Goal: Task Accomplishment & Management: Manage account settings

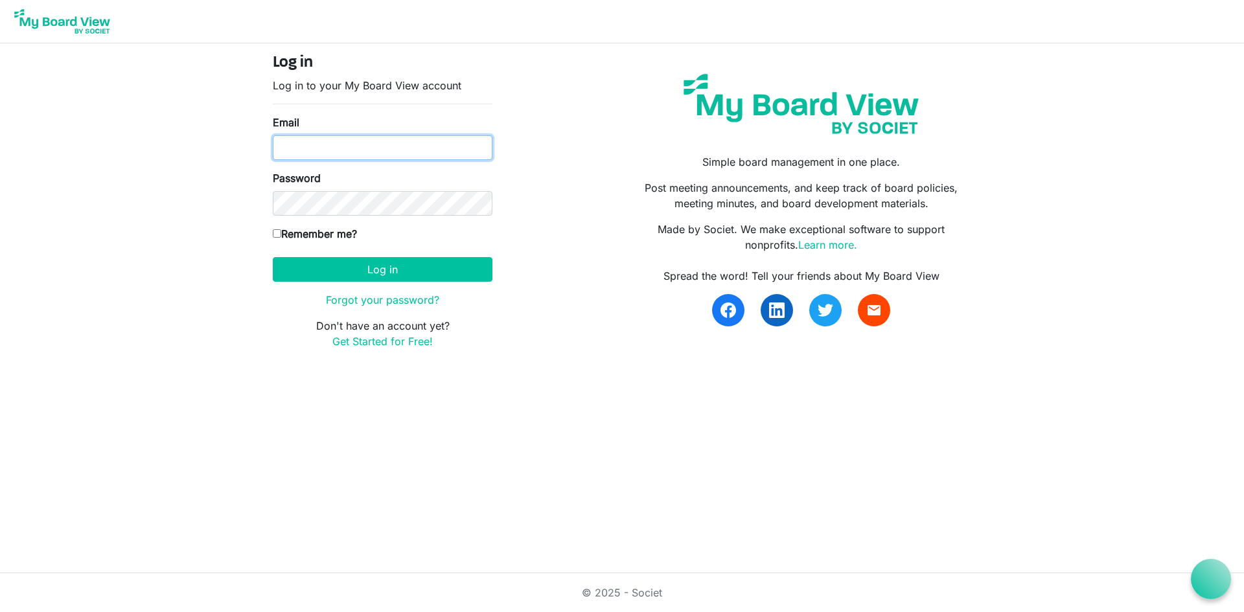
click at [318, 156] on input "Email" at bounding box center [383, 147] width 220 height 25
type input "carolinelawton@gmail.com"
click at [273, 257] on button "Log in" at bounding box center [383, 269] width 220 height 25
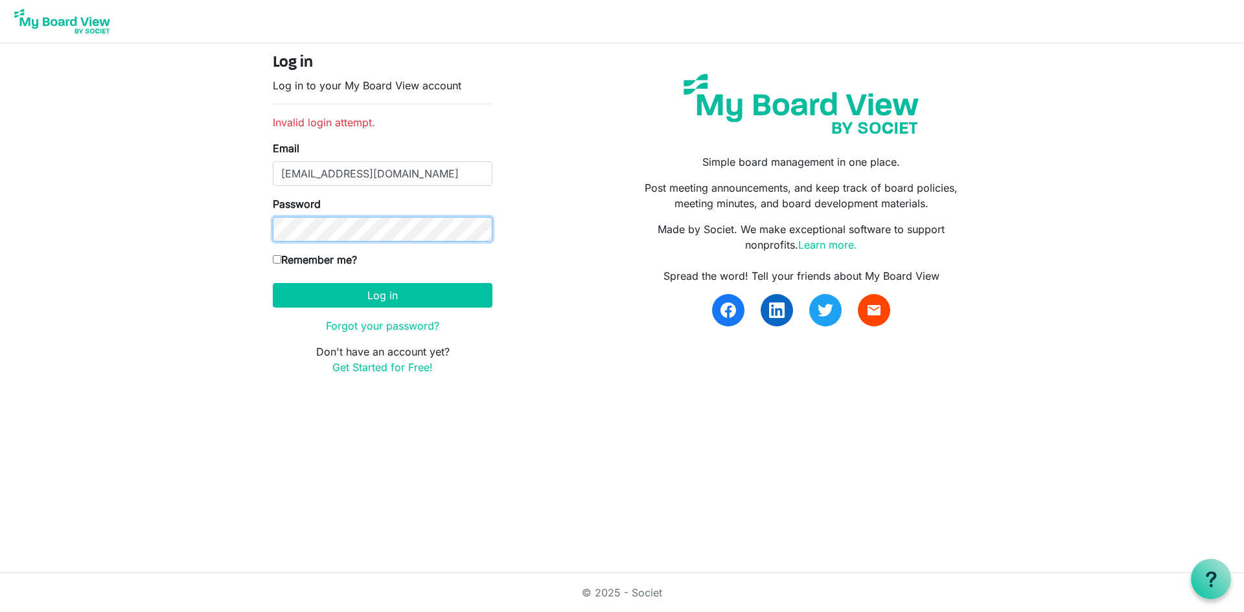
click at [273, 283] on button "Log in" at bounding box center [383, 295] width 220 height 25
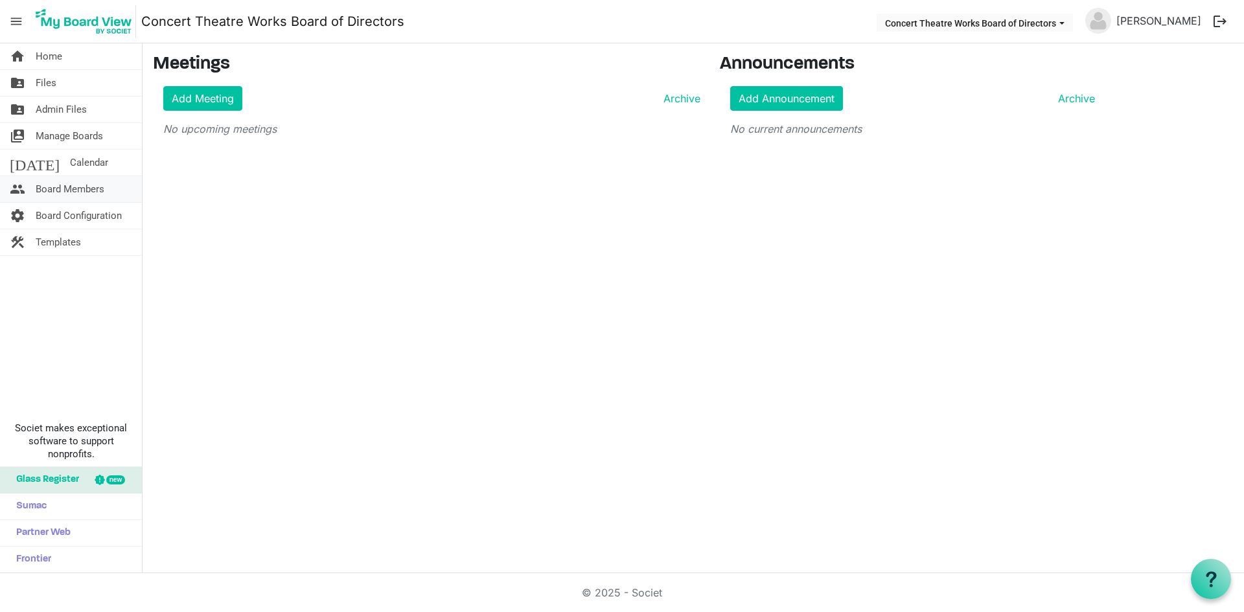
click at [64, 188] on span "Board Members" at bounding box center [70, 189] width 69 height 26
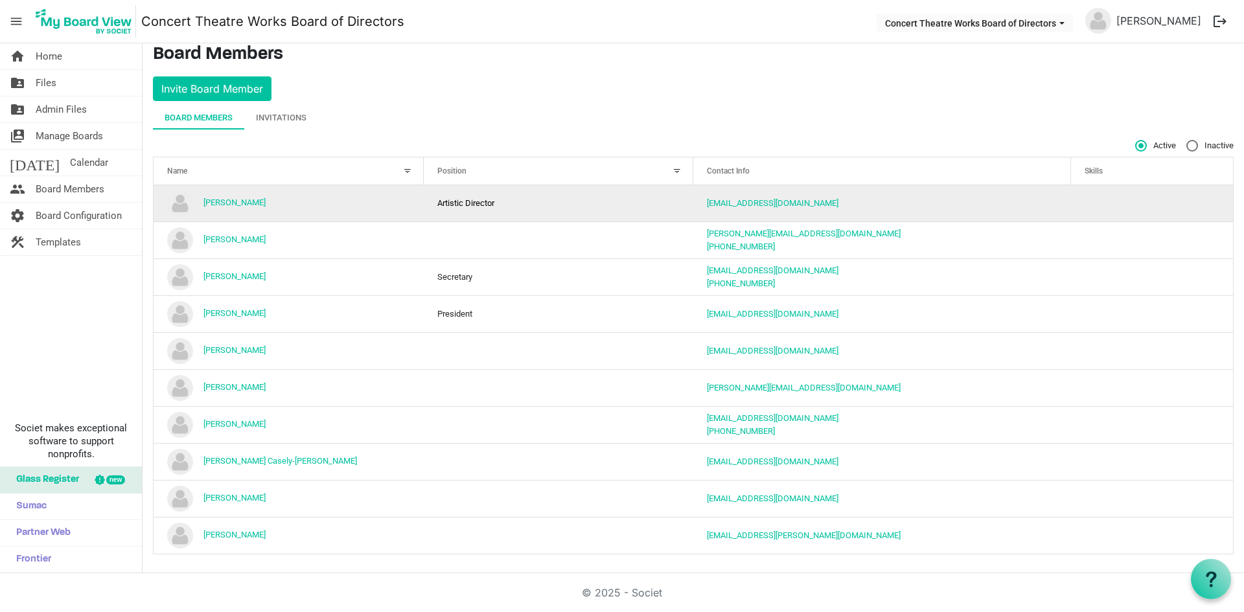
scroll to position [12, 0]
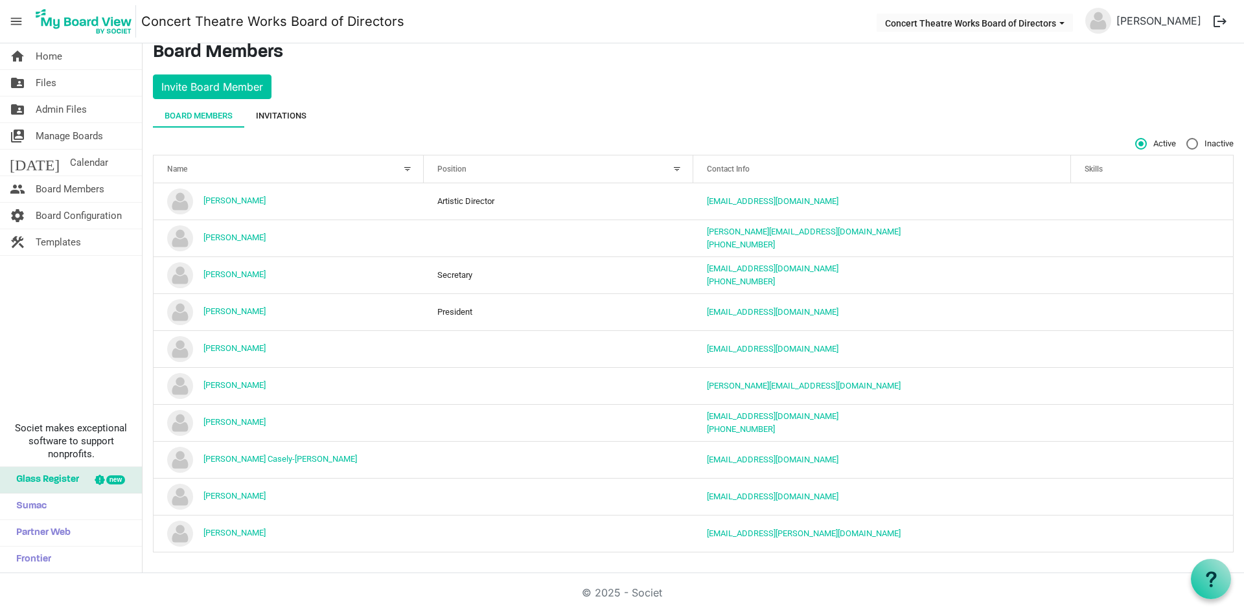
click at [266, 113] on div "Invitations" at bounding box center [281, 116] width 51 height 13
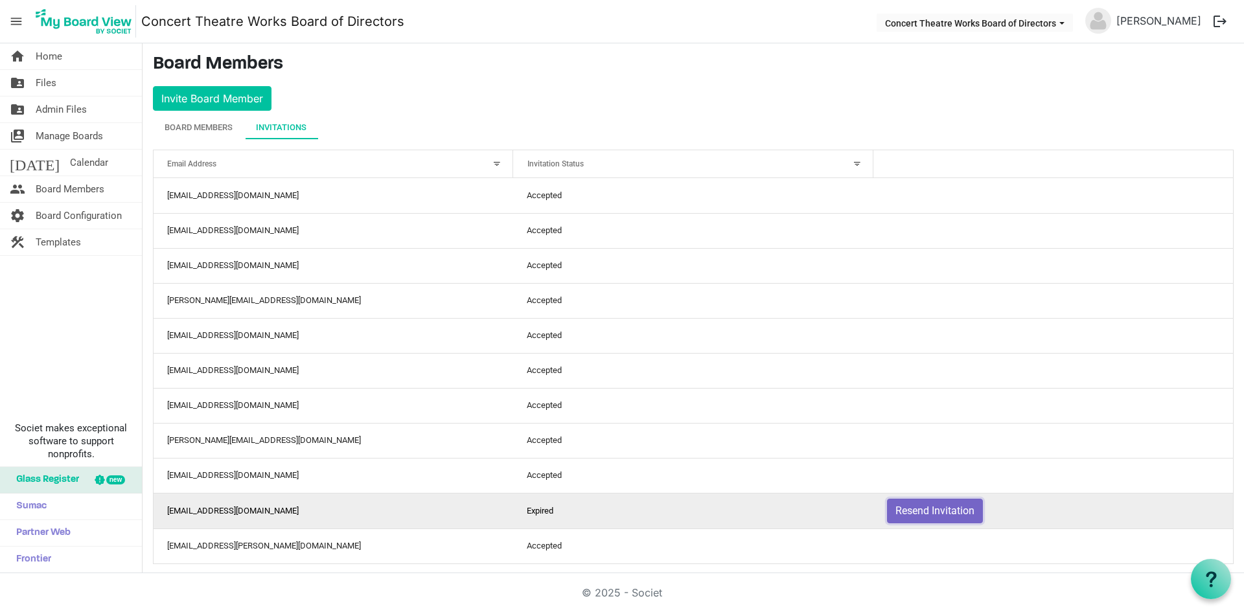
click at [919, 516] on button "Resend Invitation" at bounding box center [935, 511] width 96 height 25
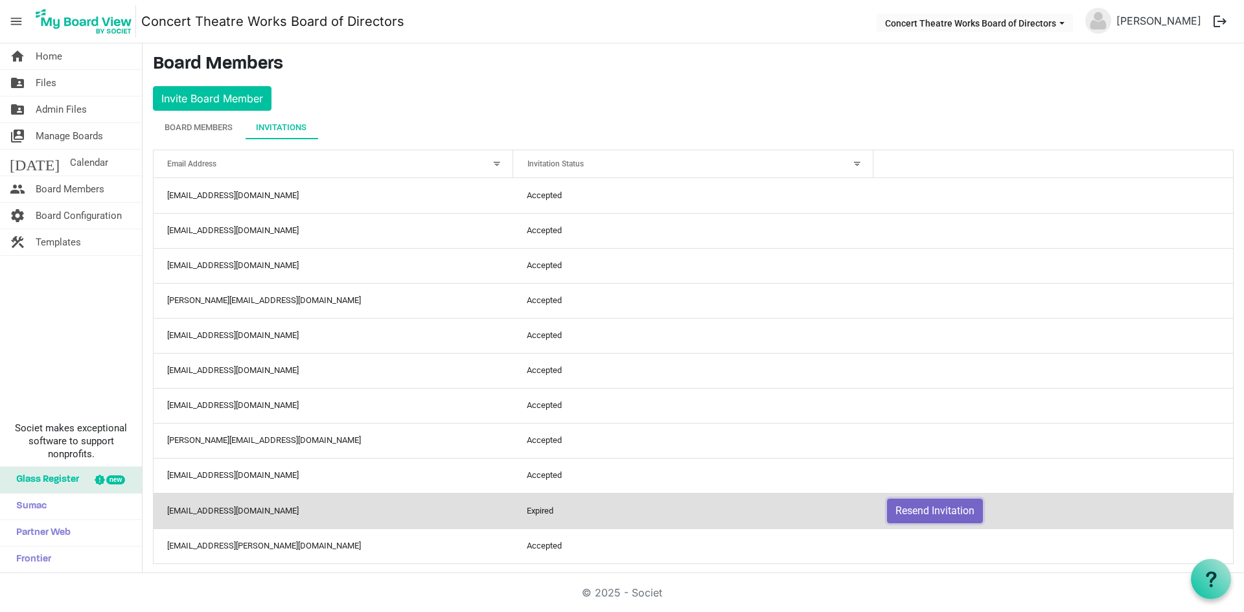
click at [934, 510] on button "Resend Invitation" at bounding box center [935, 511] width 96 height 25
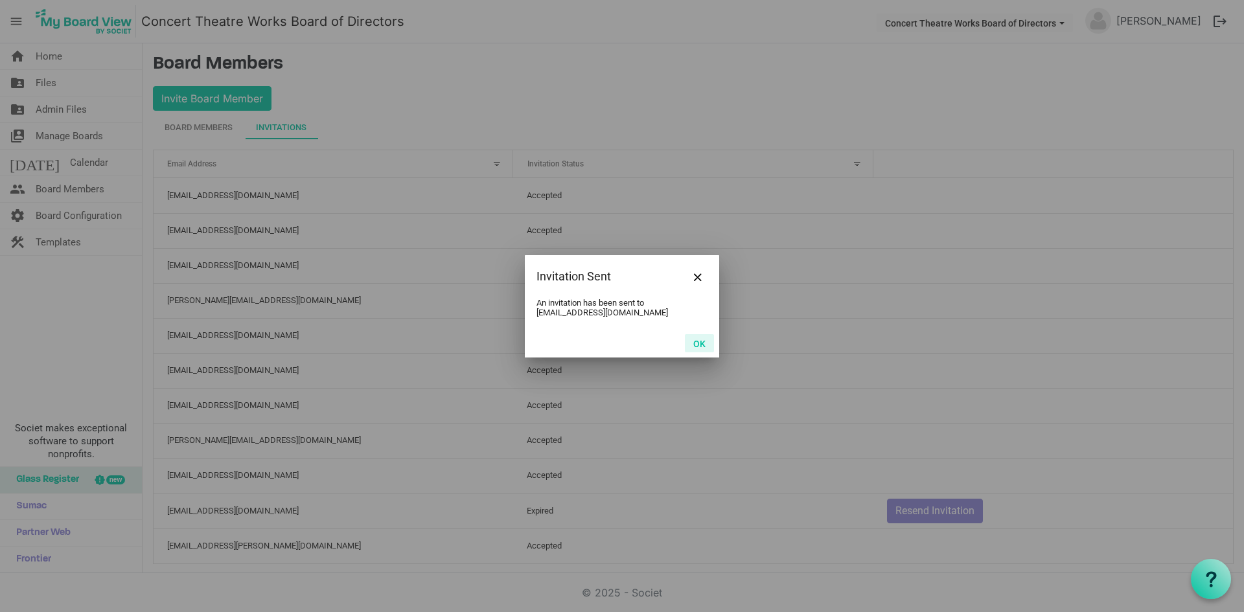
click at [703, 345] on button "OK" at bounding box center [699, 343] width 29 height 18
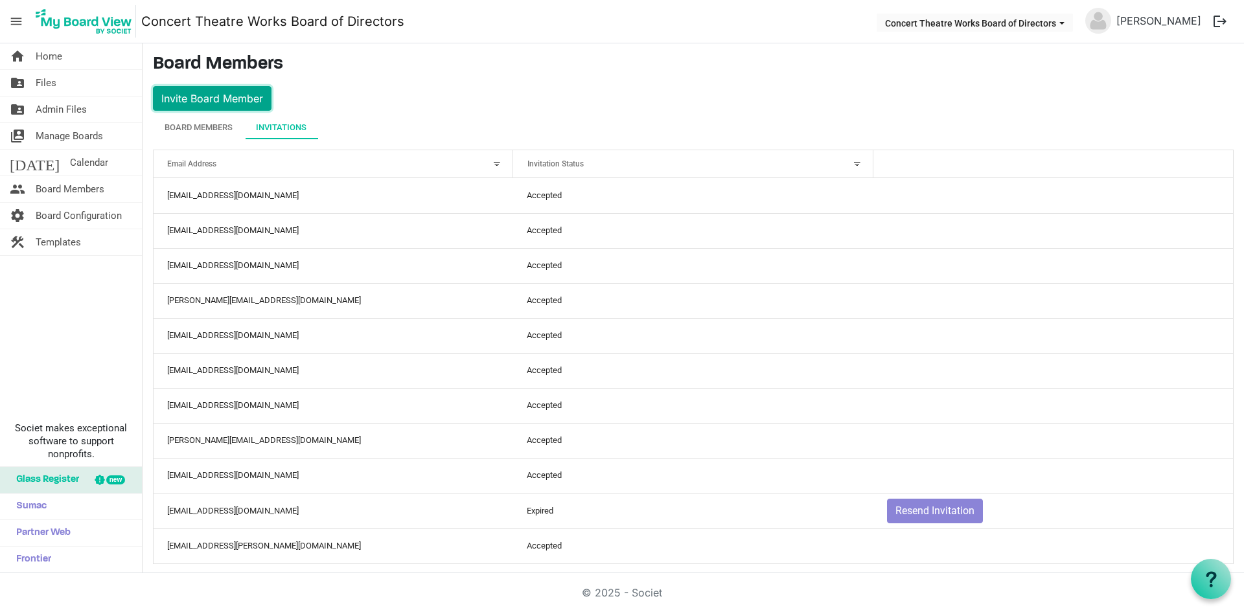
click at [195, 94] on button "Invite Board Member" at bounding box center [212, 98] width 119 height 25
click at [235, 93] on button "Invite Board Member" at bounding box center [212, 98] width 119 height 25
click at [205, 98] on button "Invite Board Member" at bounding box center [212, 98] width 119 height 25
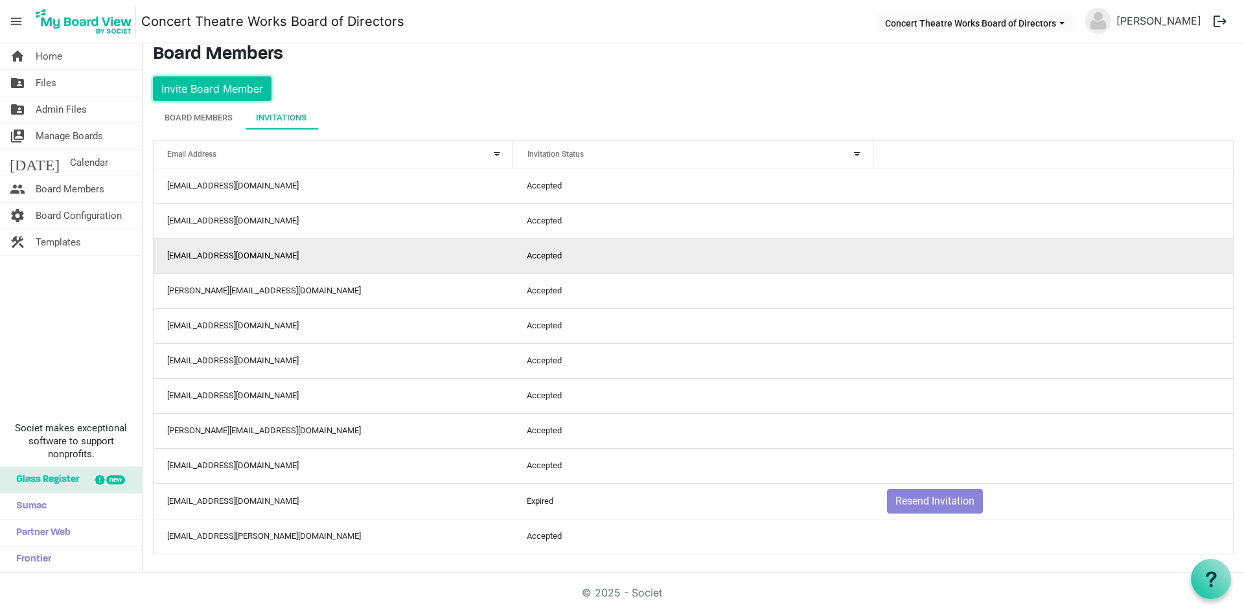
scroll to position [12, 0]
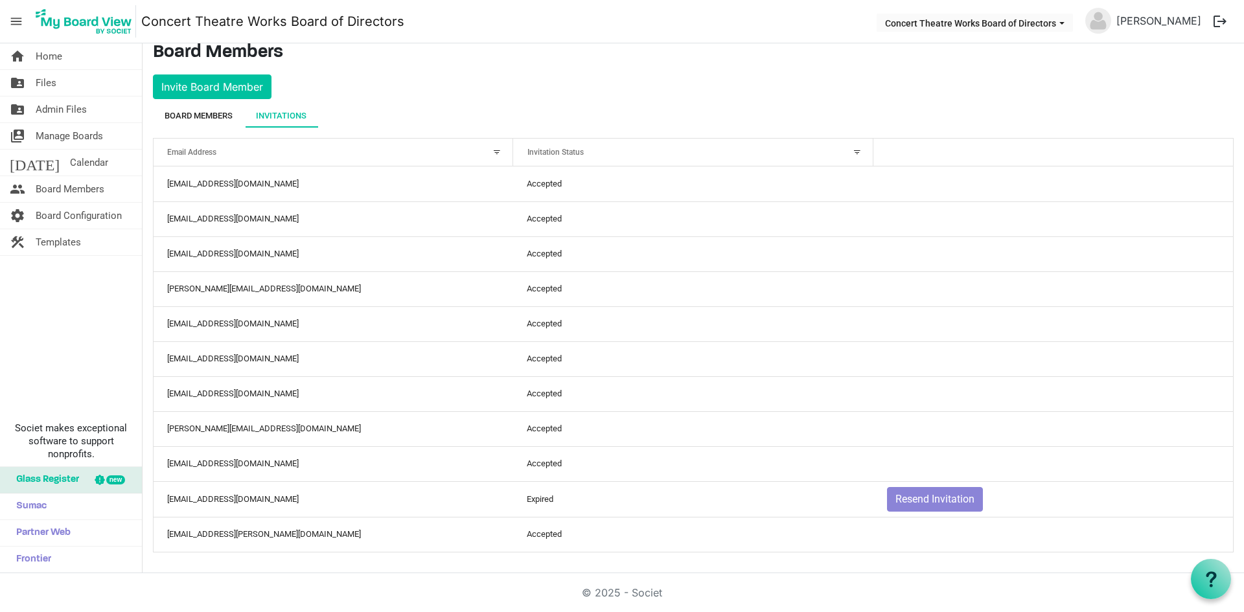
click at [192, 114] on div "Board Members" at bounding box center [199, 116] width 68 height 13
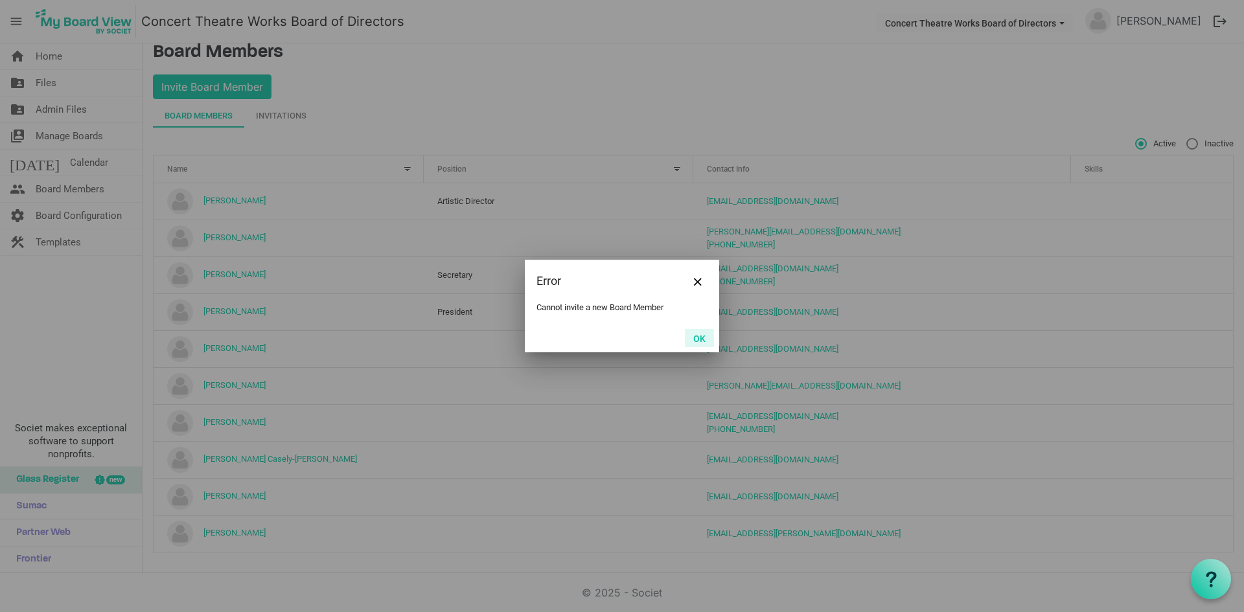
click at [694, 340] on button "OK" at bounding box center [699, 338] width 29 height 18
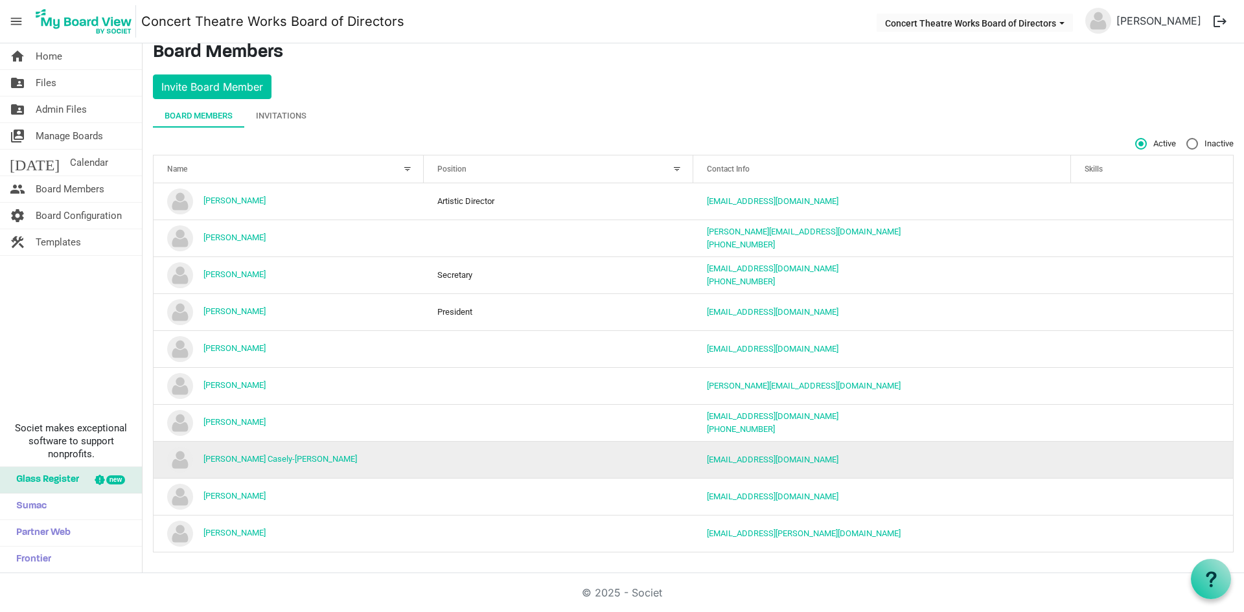
click at [348, 461] on td "Margaret Casely-Hayford" at bounding box center [289, 459] width 270 height 37
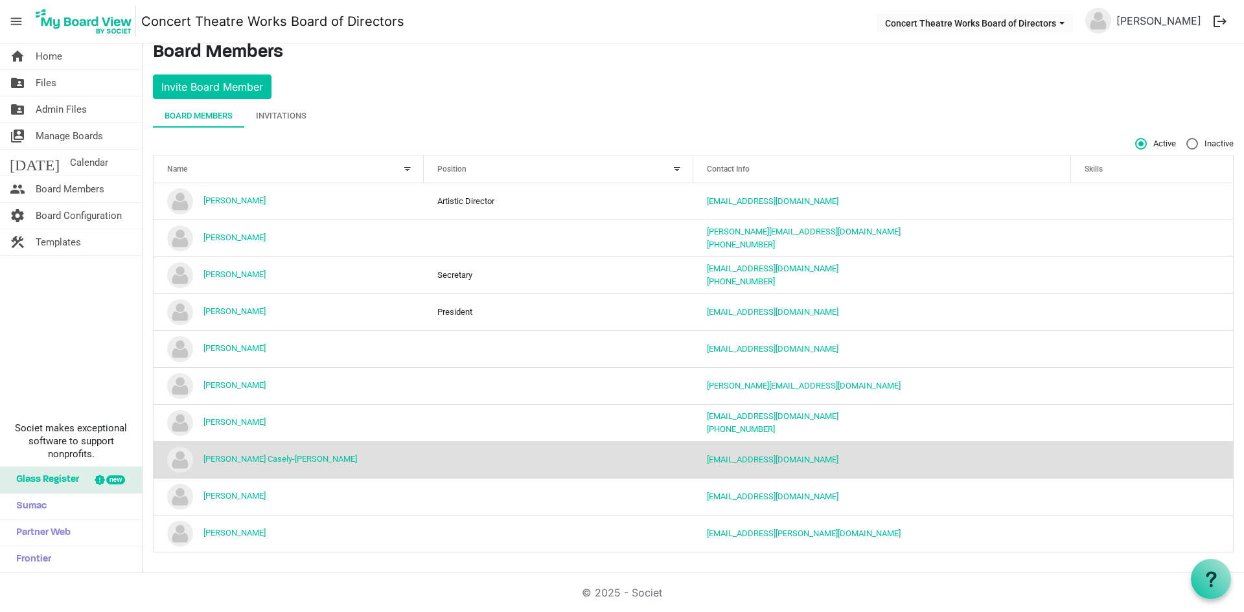
click at [1187, 145] on label "Inactive" at bounding box center [1210, 144] width 47 height 12
click at [1187, 139] on input "Inactive" at bounding box center [1187, 138] width 1 height 1
radio input "true"
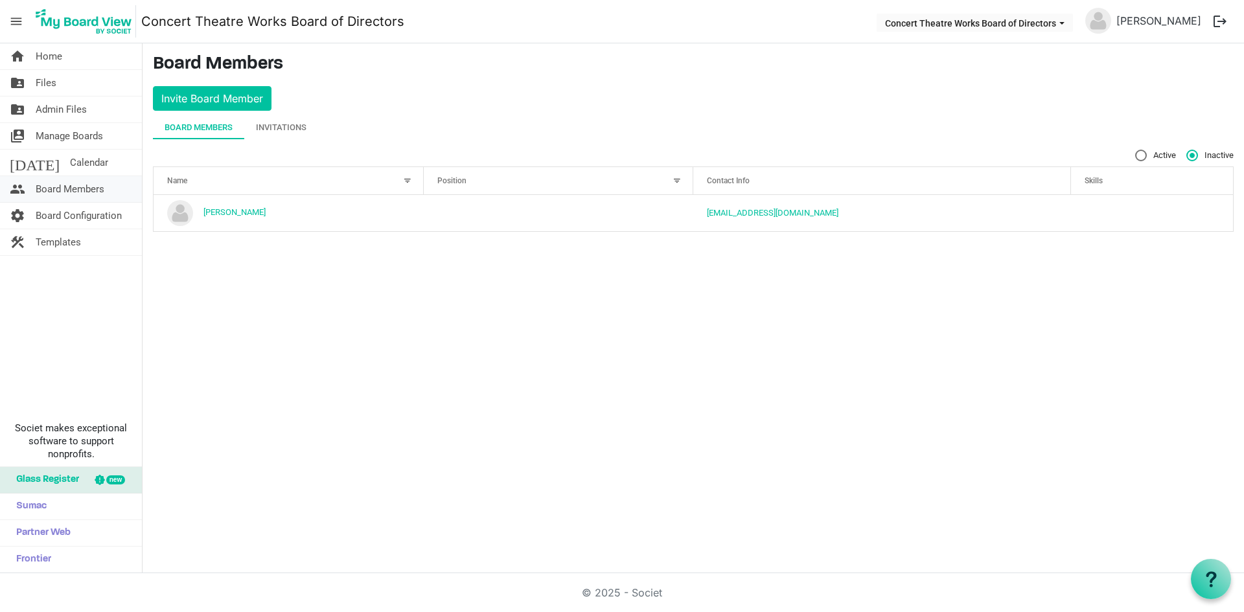
scroll to position [0, 0]
click at [78, 191] on span "Board Members" at bounding box center [70, 189] width 69 height 26
click at [84, 190] on span "Board Members" at bounding box center [70, 189] width 69 height 26
click at [1138, 156] on label "Active" at bounding box center [1156, 156] width 41 height 12
click at [1136, 150] on input "Active" at bounding box center [1136, 150] width 1 height 1
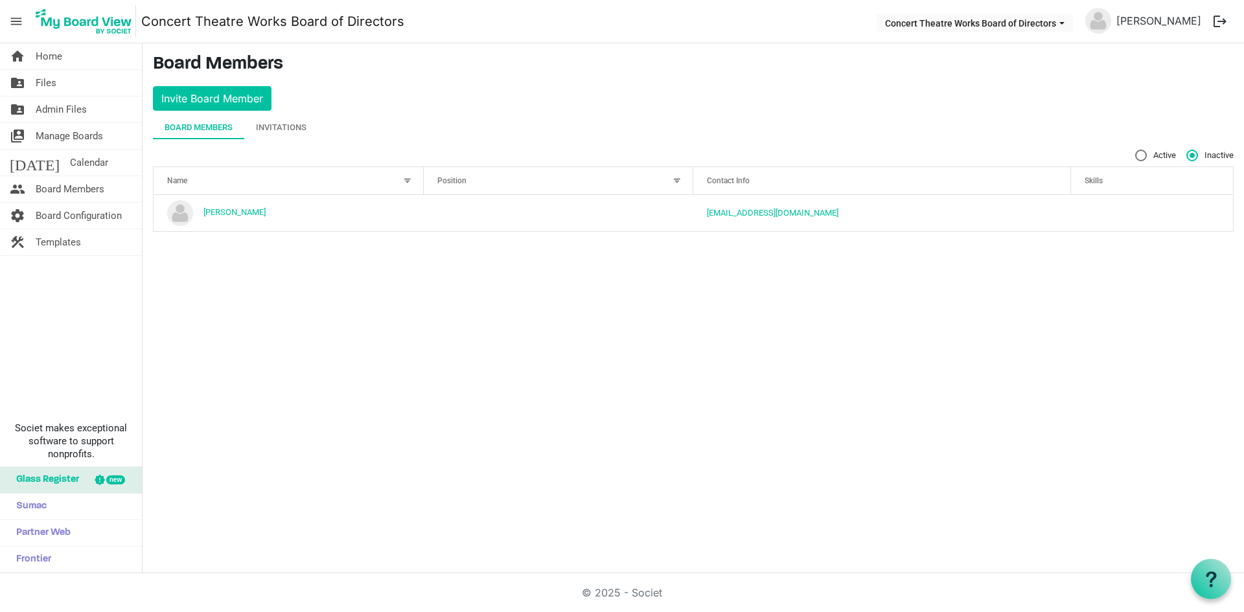
radio input "true"
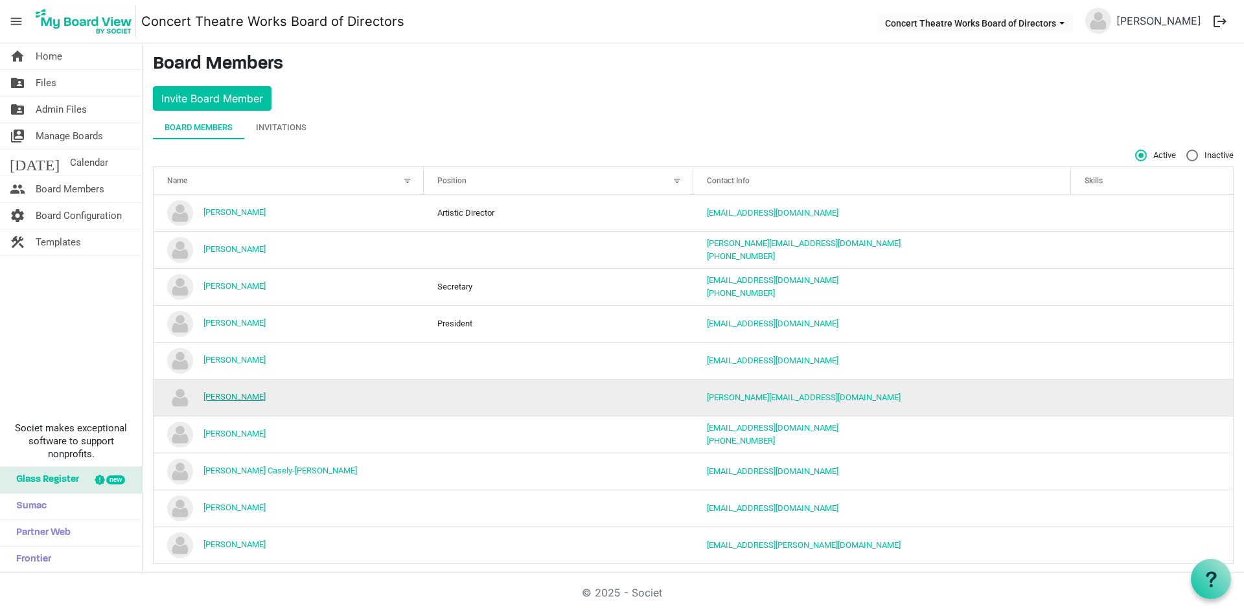
click at [246, 397] on link "Joanie Speers" at bounding box center [235, 397] width 62 height 10
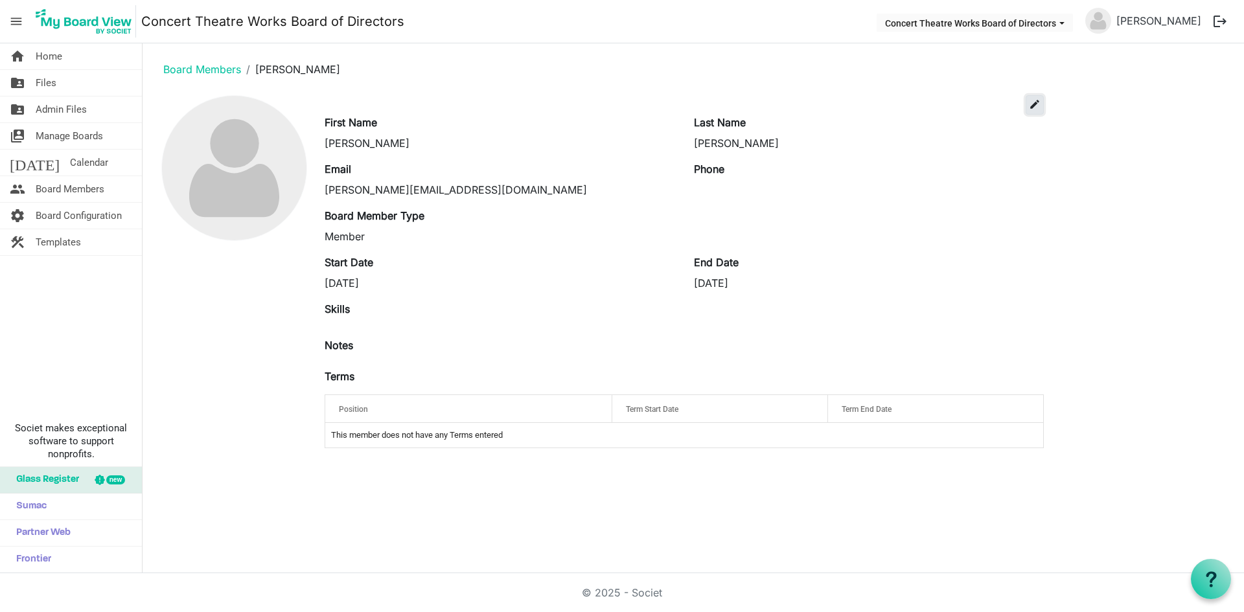
click at [1036, 108] on span "edit" at bounding box center [1035, 105] width 12 height 12
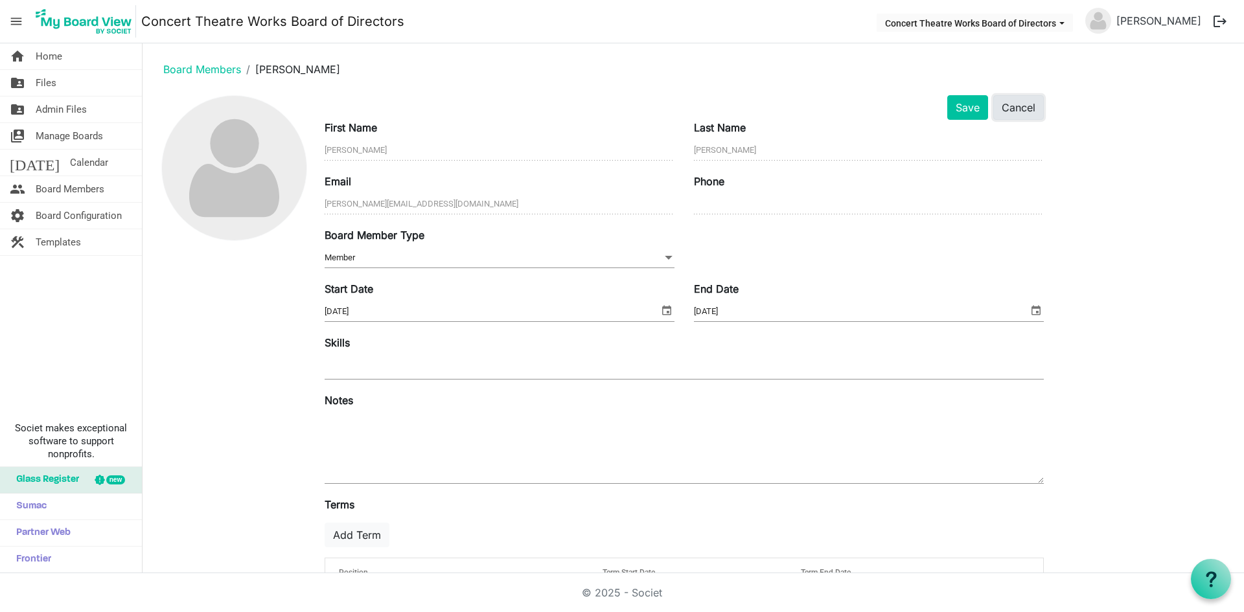
click at [1023, 106] on button "Cancel" at bounding box center [1019, 107] width 51 height 25
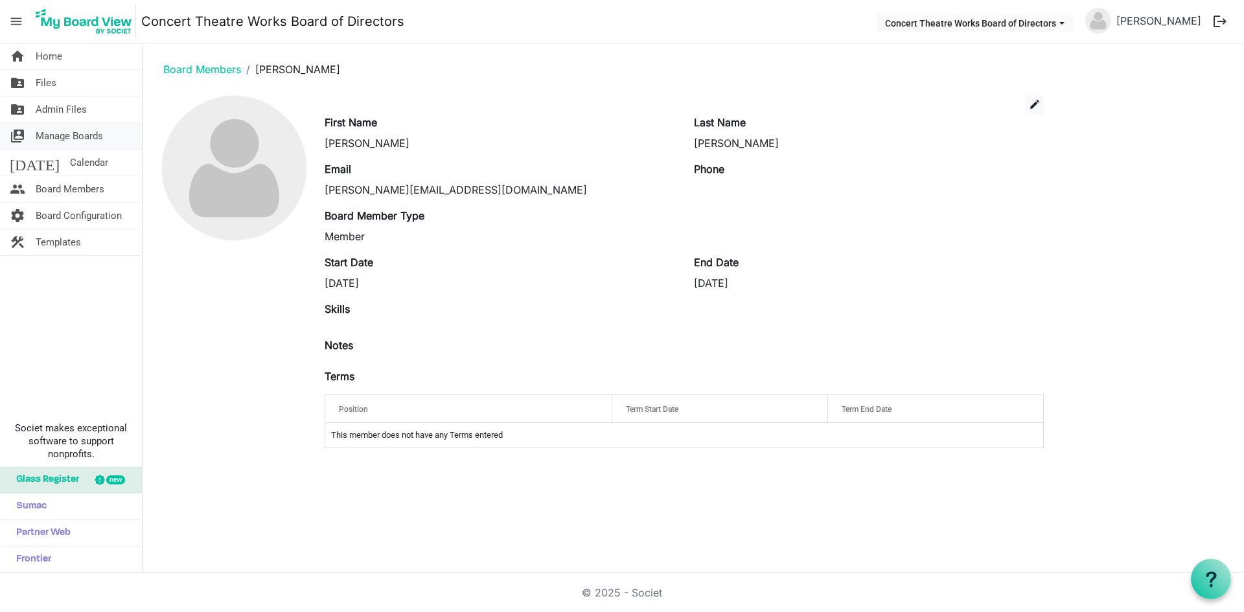
click at [64, 139] on span "Manage Boards" at bounding box center [69, 136] width 67 height 26
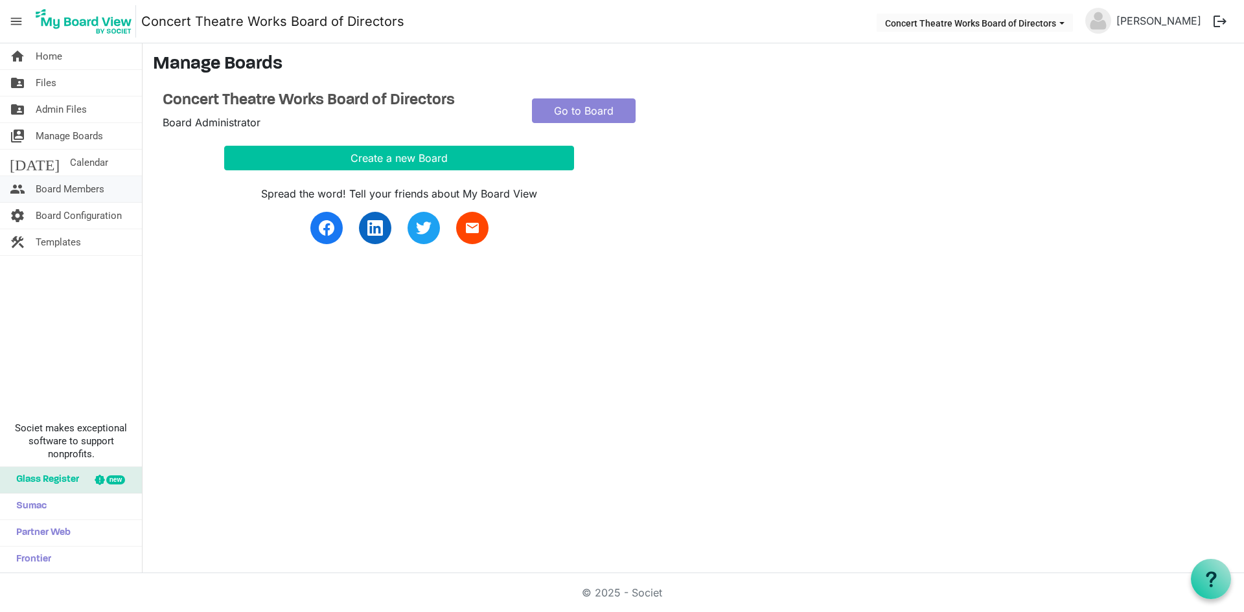
click at [53, 188] on span "Board Members" at bounding box center [70, 189] width 69 height 26
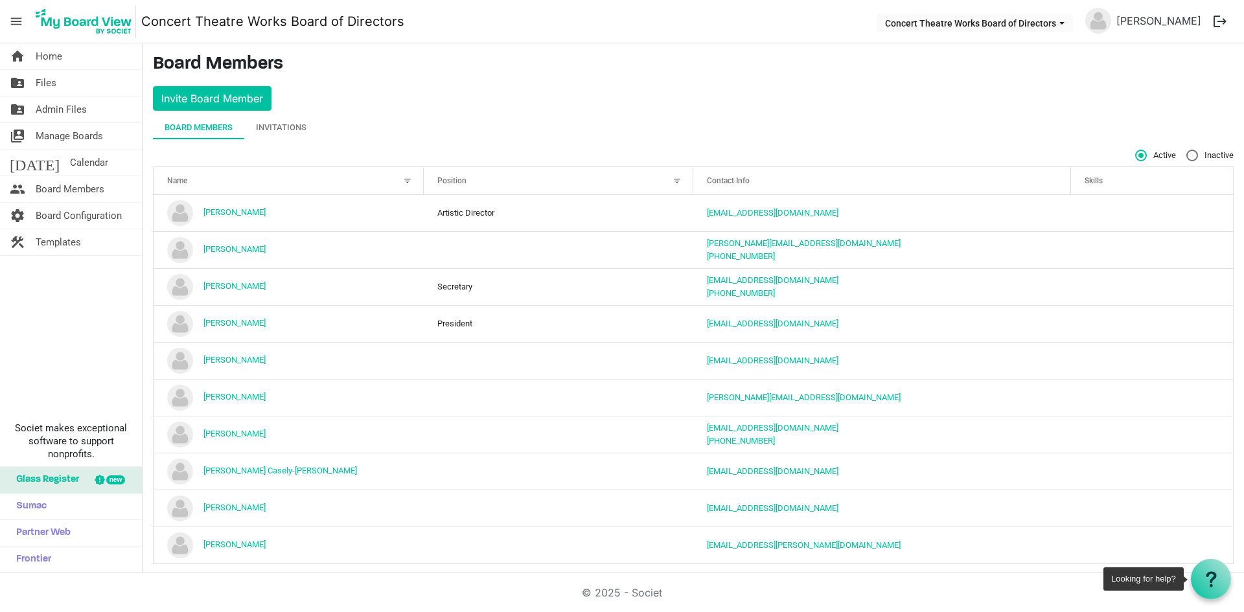
click at [1207, 585] on icon at bounding box center [1212, 580] width 16 height 16
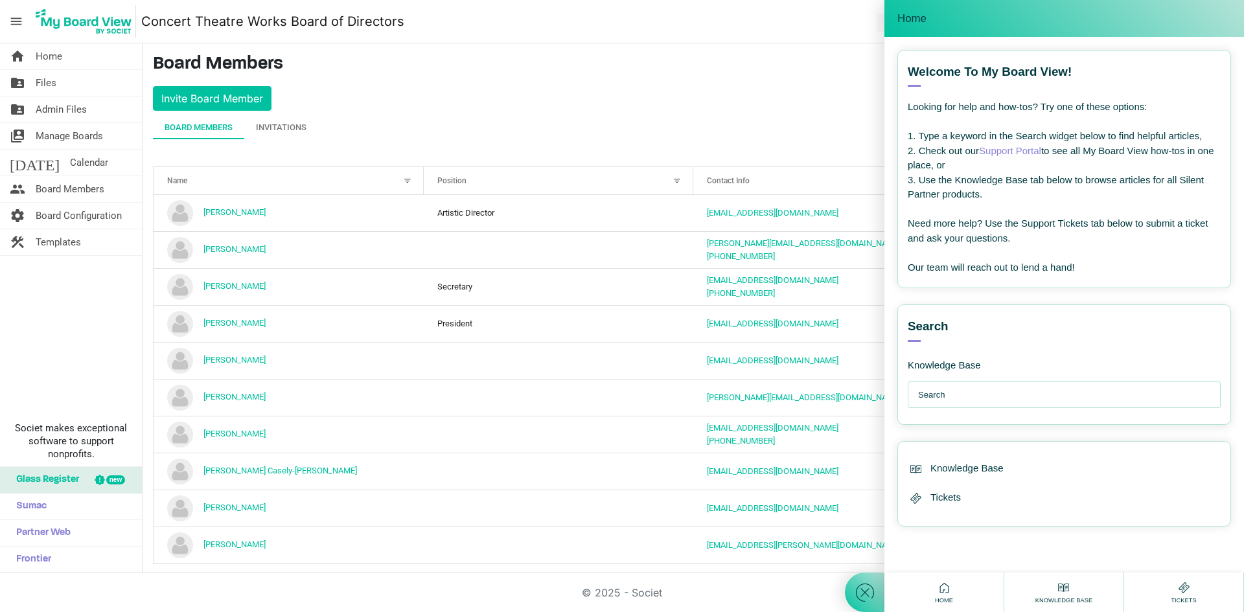
click at [941, 402] on input "text" at bounding box center [1067, 395] width 299 height 26
type input "remove board member"
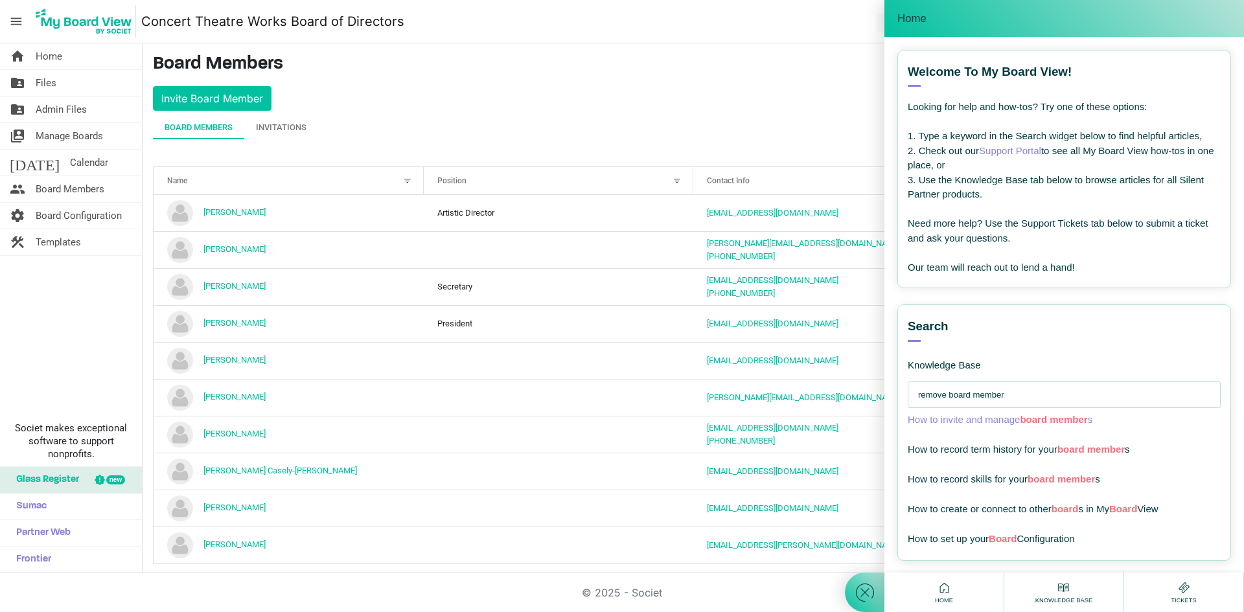
click at [1003, 420] on span "How to invite and manage board member s" at bounding box center [1000, 419] width 185 height 11
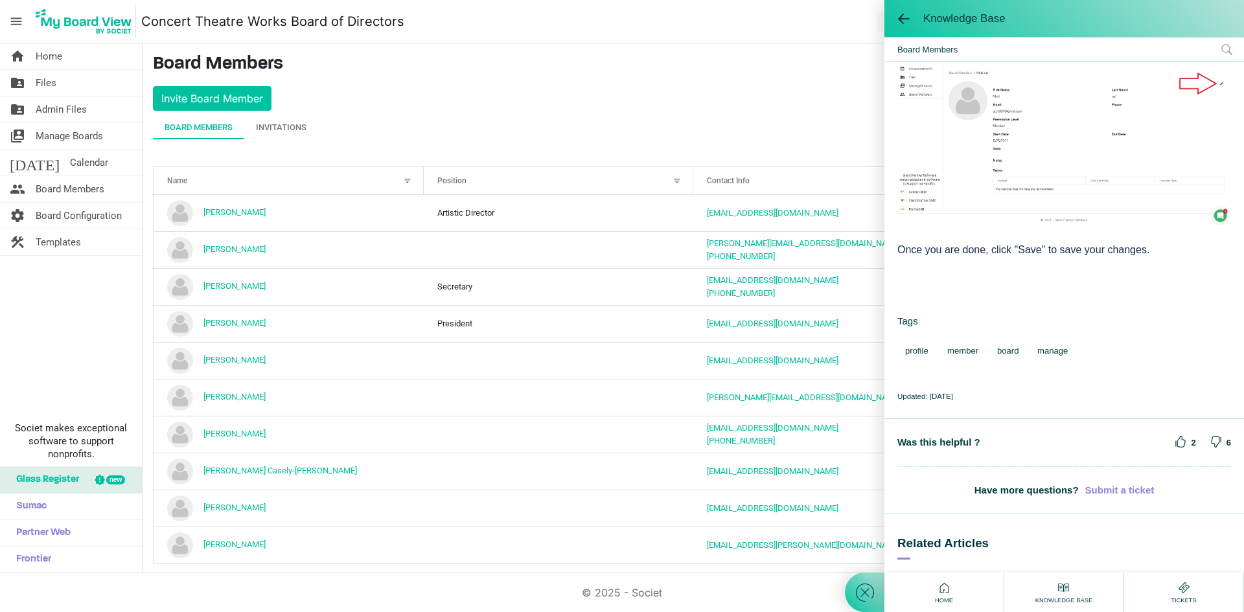
scroll to position [975, 0]
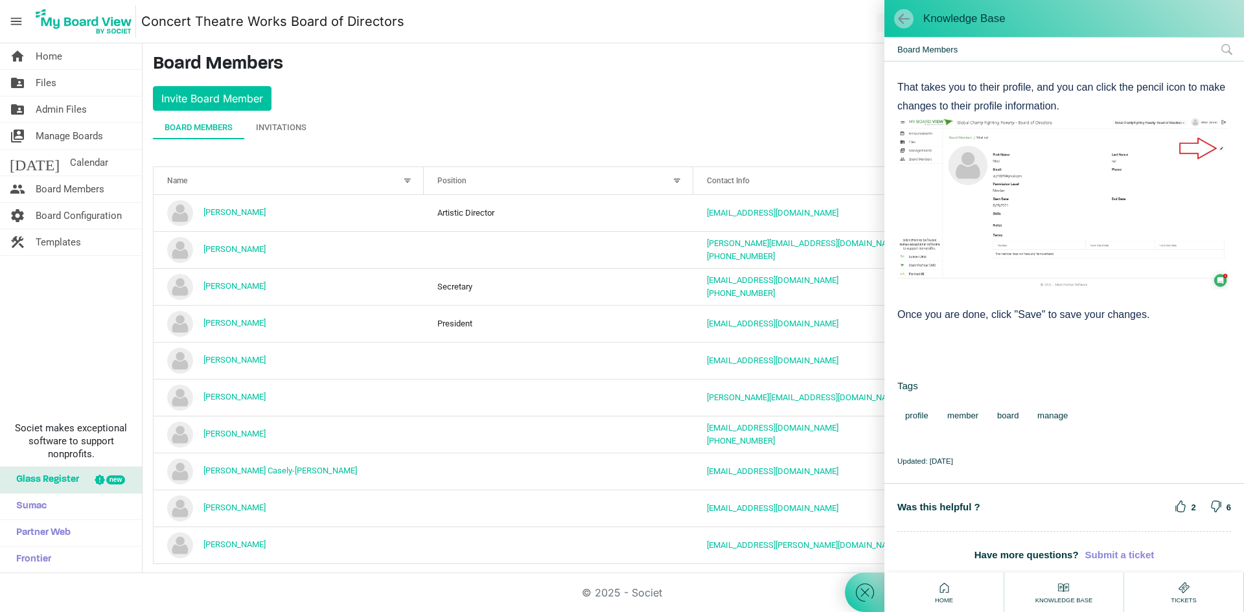
click at [902, 16] on span at bounding box center [904, 18] width 13 height 13
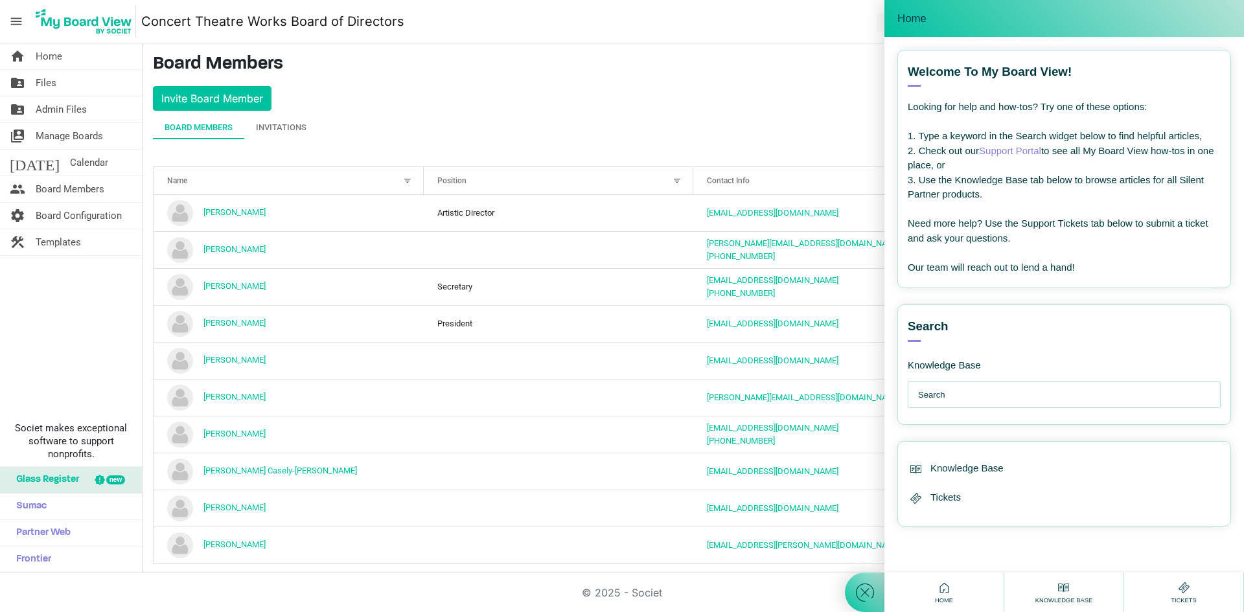
click at [913, 12] on span "Home" at bounding box center [912, 18] width 29 height 13
click at [916, 17] on span "Home" at bounding box center [912, 18] width 29 height 13
click at [686, 97] on main "Board Members Invite Board Member Board Members Invitations Active Inactive Nam…" at bounding box center [694, 314] width 1102 height 542
click at [852, 46] on div at bounding box center [865, 306] width 40 height 612
drag, startPoint x: 537, startPoint y: 119, endPoint x: 548, endPoint y: 119, distance: 11.7
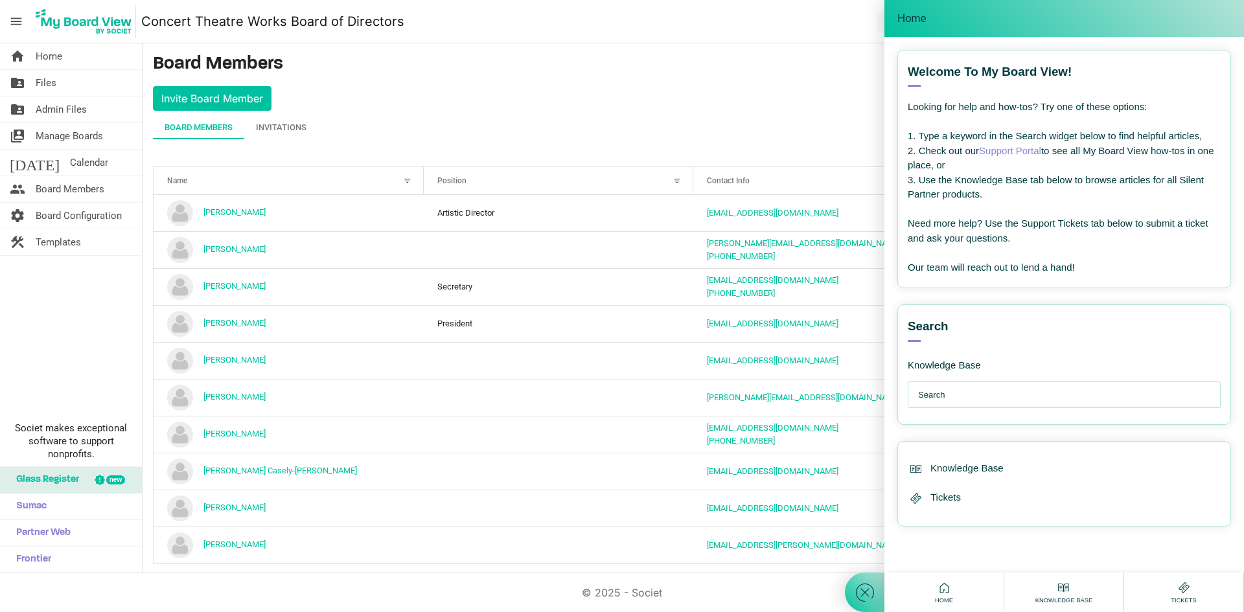
click at [542, 118] on div "Board Members Invitations" at bounding box center [693, 127] width 1081 height 23
click at [911, 18] on span "Home" at bounding box center [912, 18] width 29 height 13
click at [775, 51] on main "Board Members Invite Board Member Board Members Invitations Active Inactive Nam…" at bounding box center [694, 314] width 1102 height 542
click at [902, 26] on div "Home" at bounding box center [1065, 18] width 334 height 17
click at [917, 83] on div "Welcome to My Board View! View all articles" at bounding box center [1064, 75] width 313 height 23
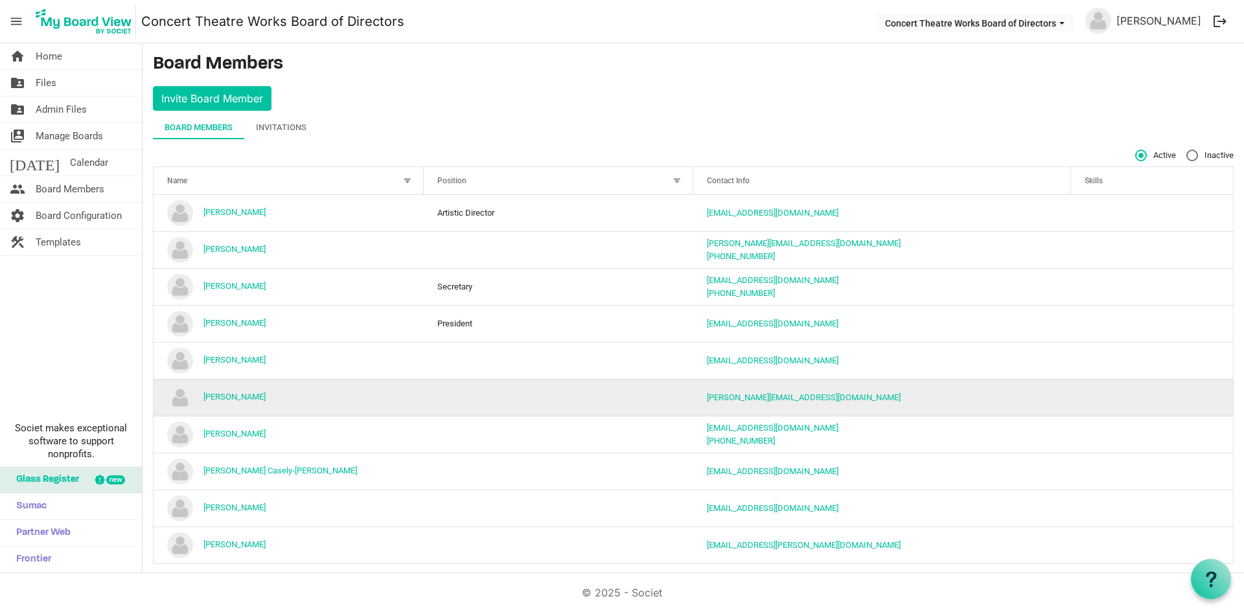
click at [264, 398] on td "[PERSON_NAME]" at bounding box center [289, 397] width 270 height 37
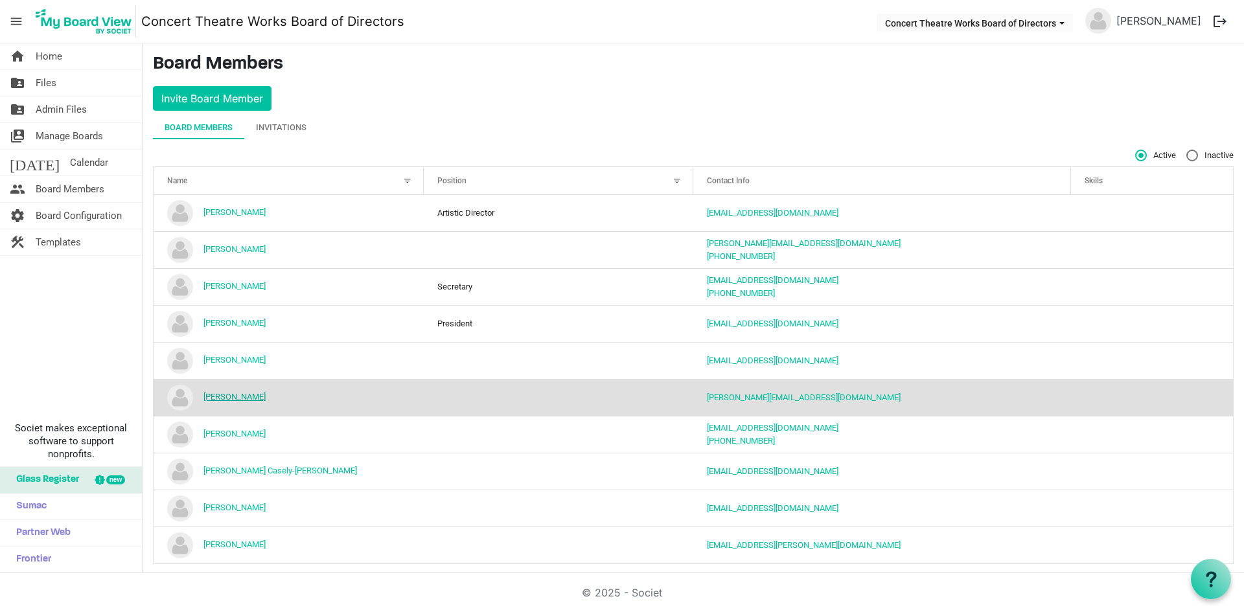
click at [239, 395] on link "[PERSON_NAME]" at bounding box center [235, 397] width 62 height 10
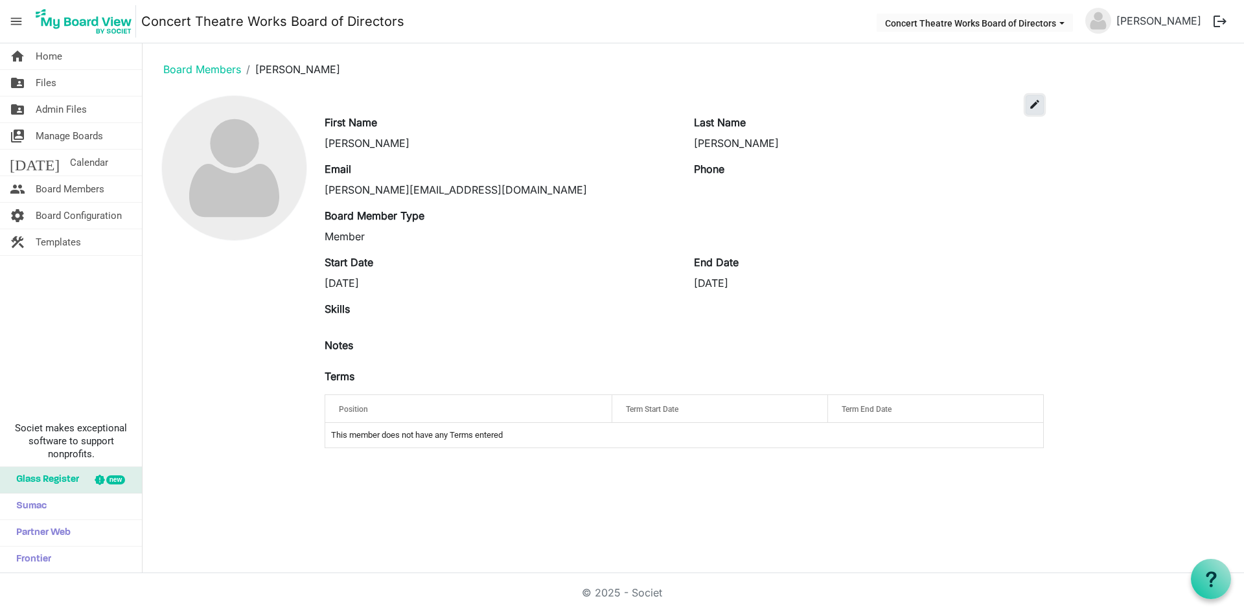
click at [1036, 104] on span "edit" at bounding box center [1035, 105] width 12 height 12
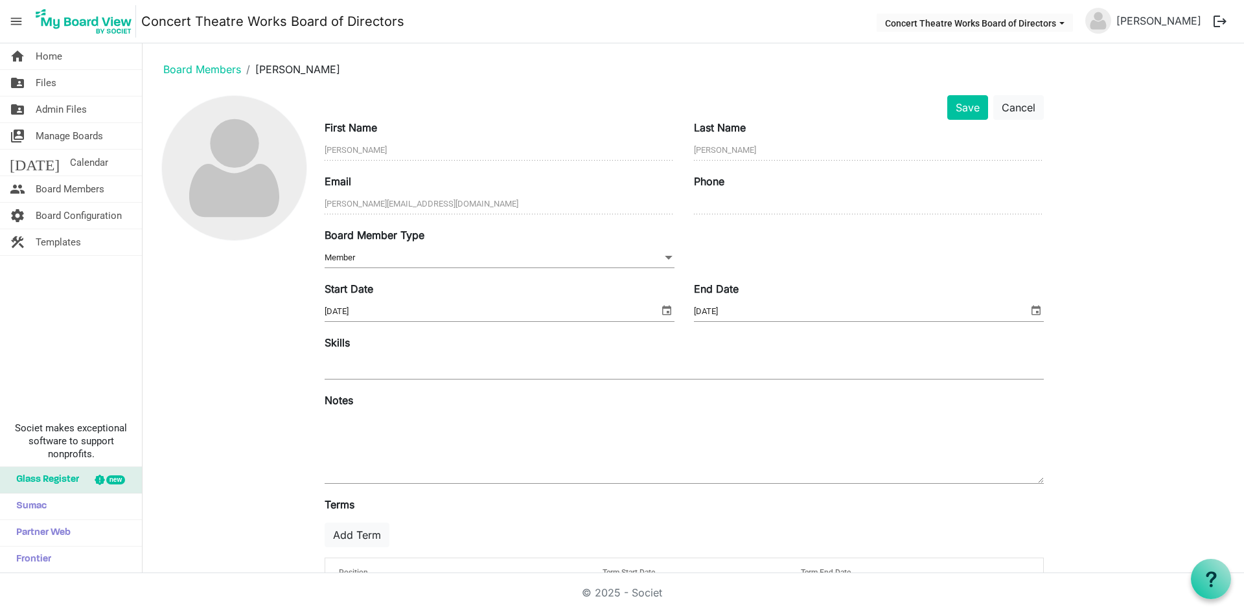
click at [1034, 312] on span "select" at bounding box center [1037, 310] width 16 height 17
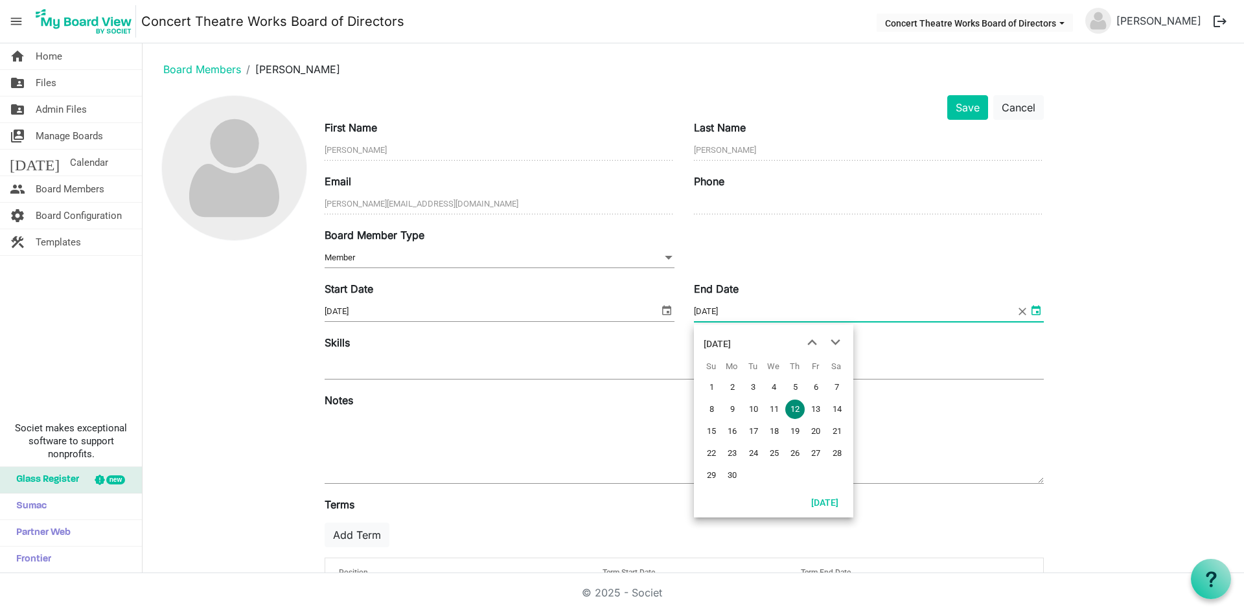
click at [1038, 310] on span "select" at bounding box center [1037, 310] width 16 height 17
click at [966, 108] on button "Save" at bounding box center [968, 107] width 41 height 25
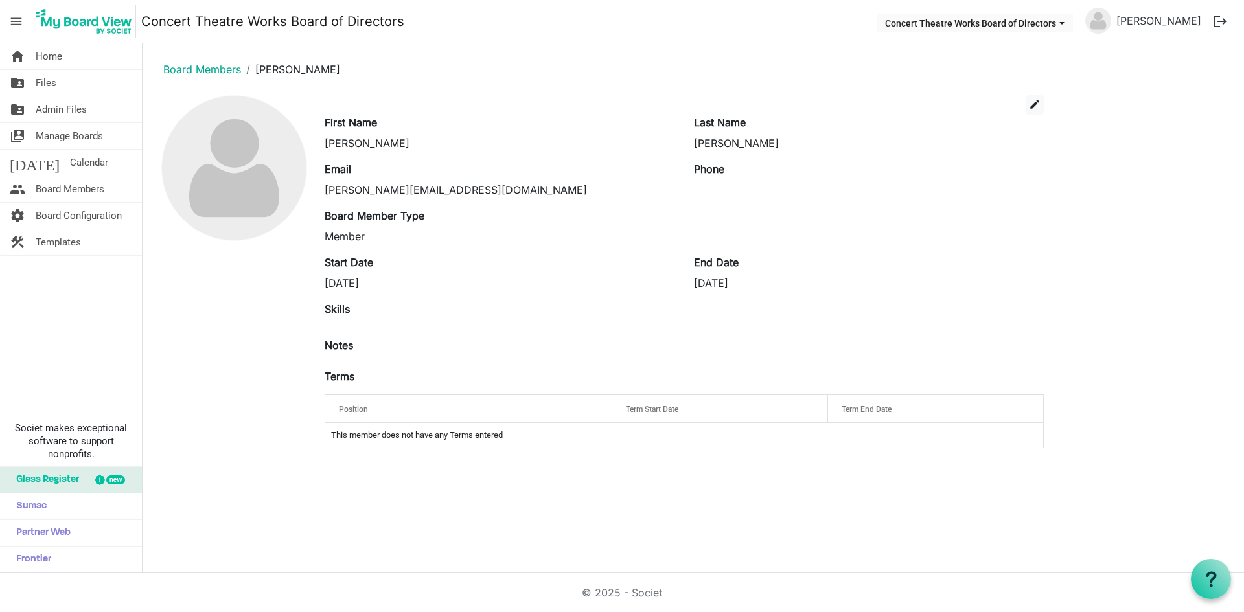
click at [215, 72] on link "Board Members" at bounding box center [202, 69] width 78 height 13
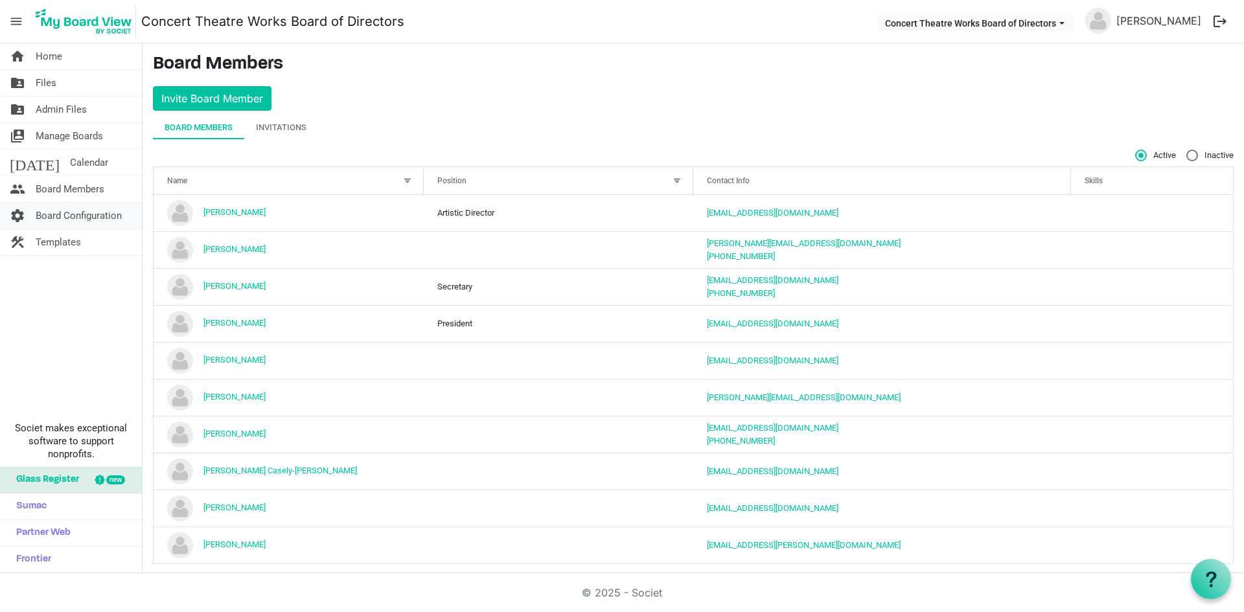
click at [80, 211] on span "Board Configuration" at bounding box center [79, 216] width 86 height 26
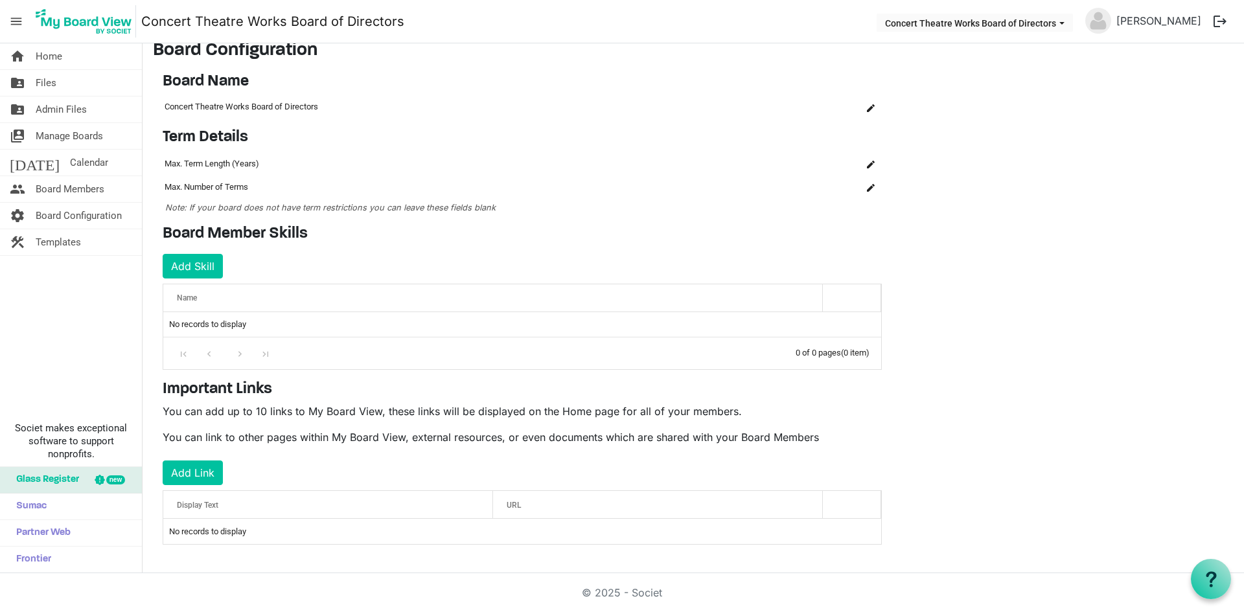
scroll to position [16, 0]
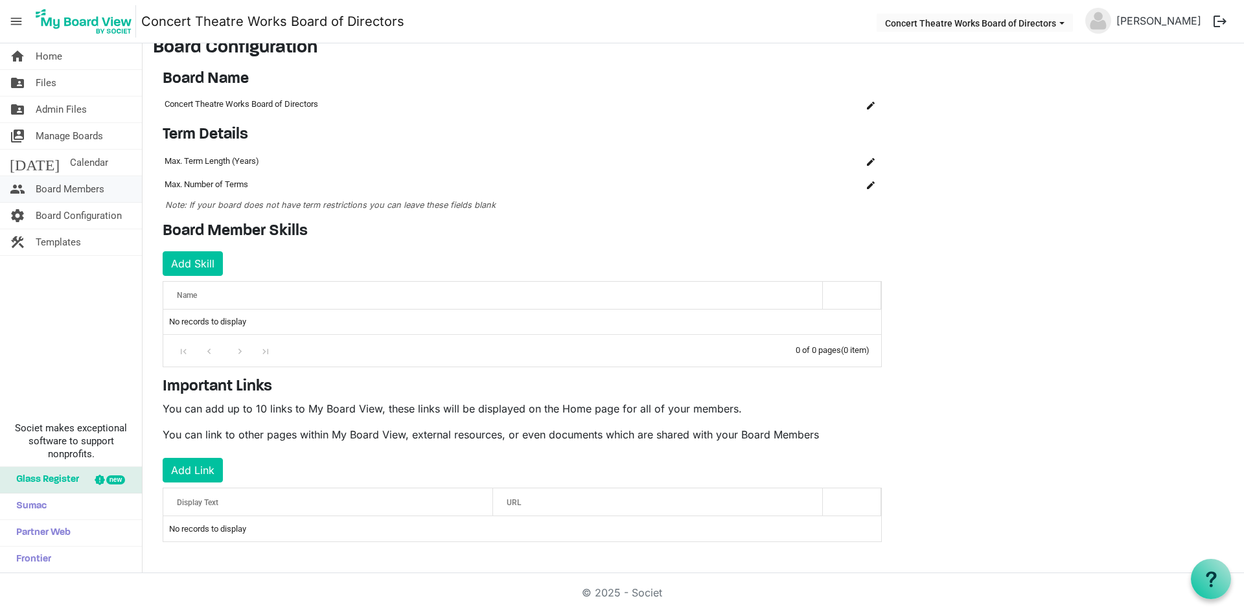
click at [62, 185] on span "Board Members" at bounding box center [70, 189] width 69 height 26
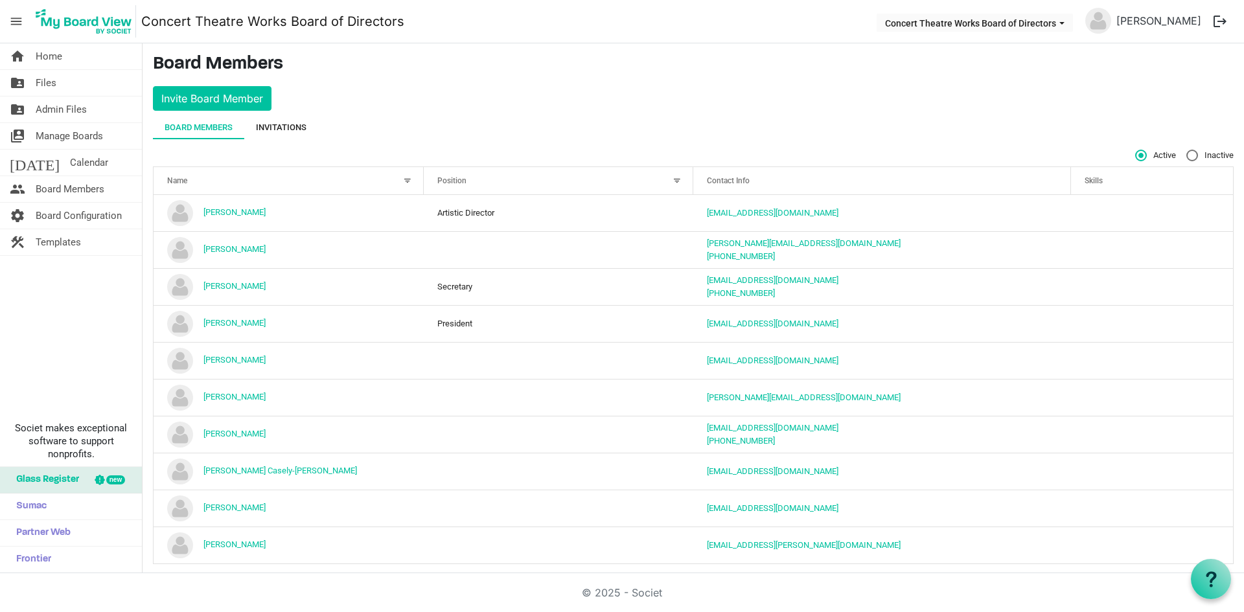
click at [284, 127] on div "Invitations" at bounding box center [281, 127] width 51 height 13
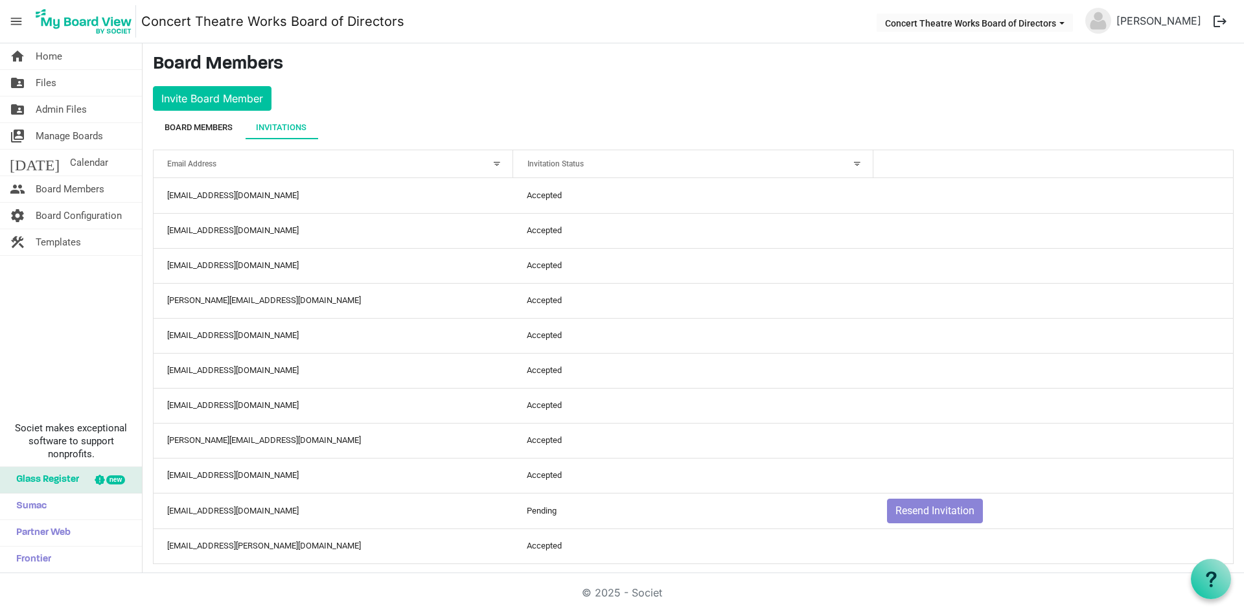
click at [175, 122] on div "Board Members" at bounding box center [199, 127] width 68 height 13
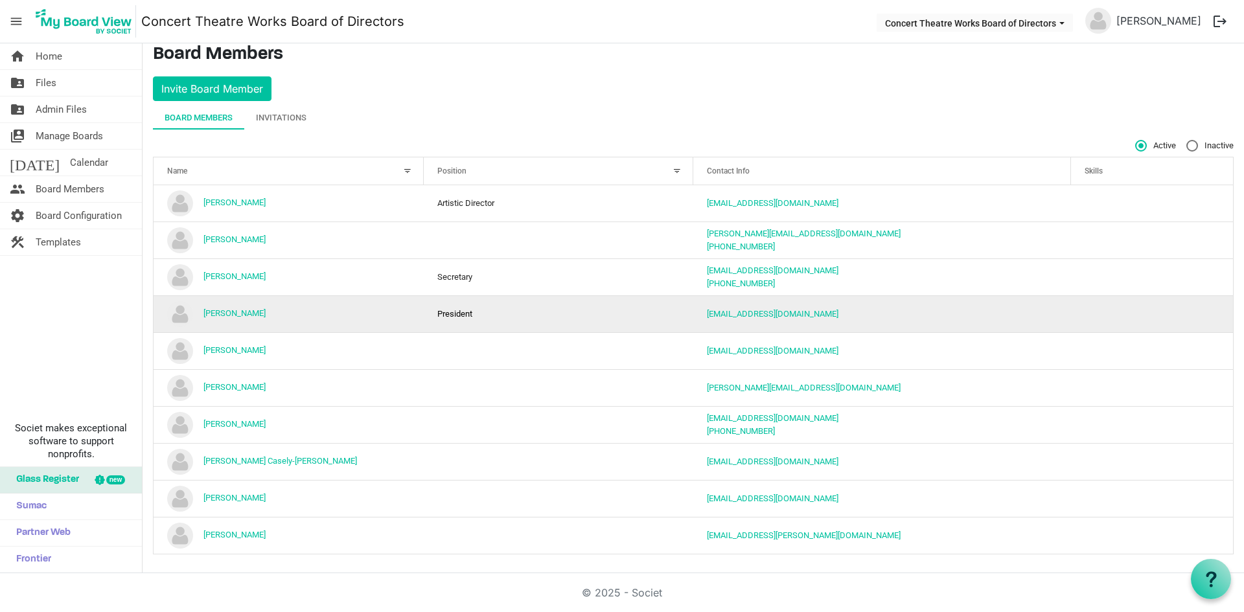
scroll to position [12, 0]
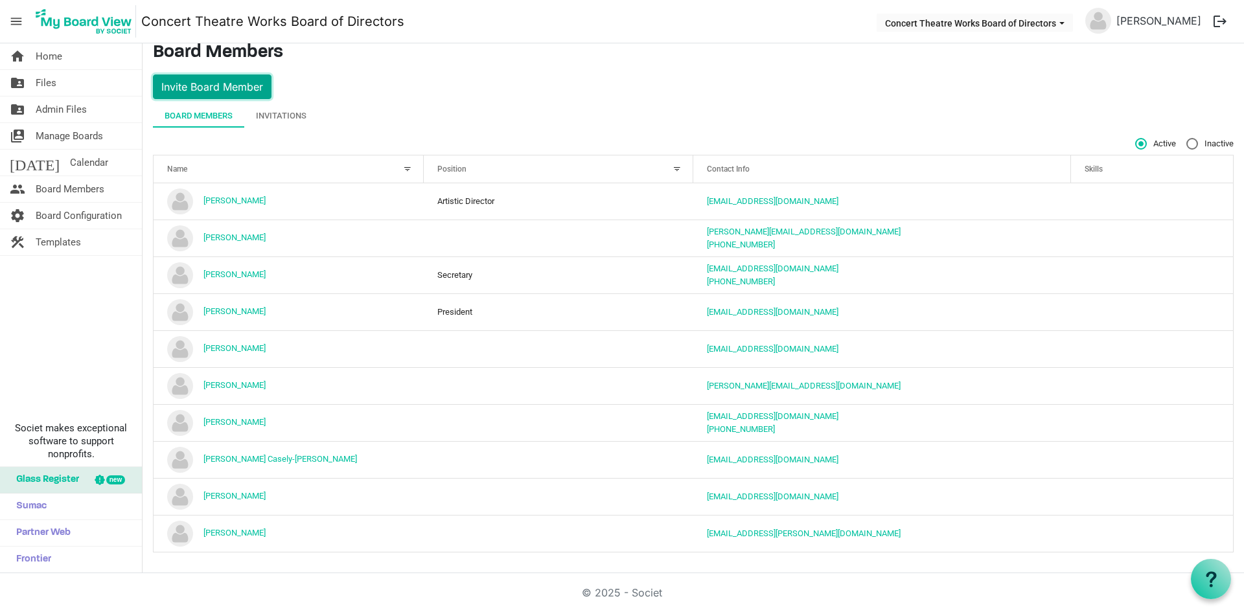
click at [220, 85] on button "Invite Board Member" at bounding box center [212, 87] width 119 height 25
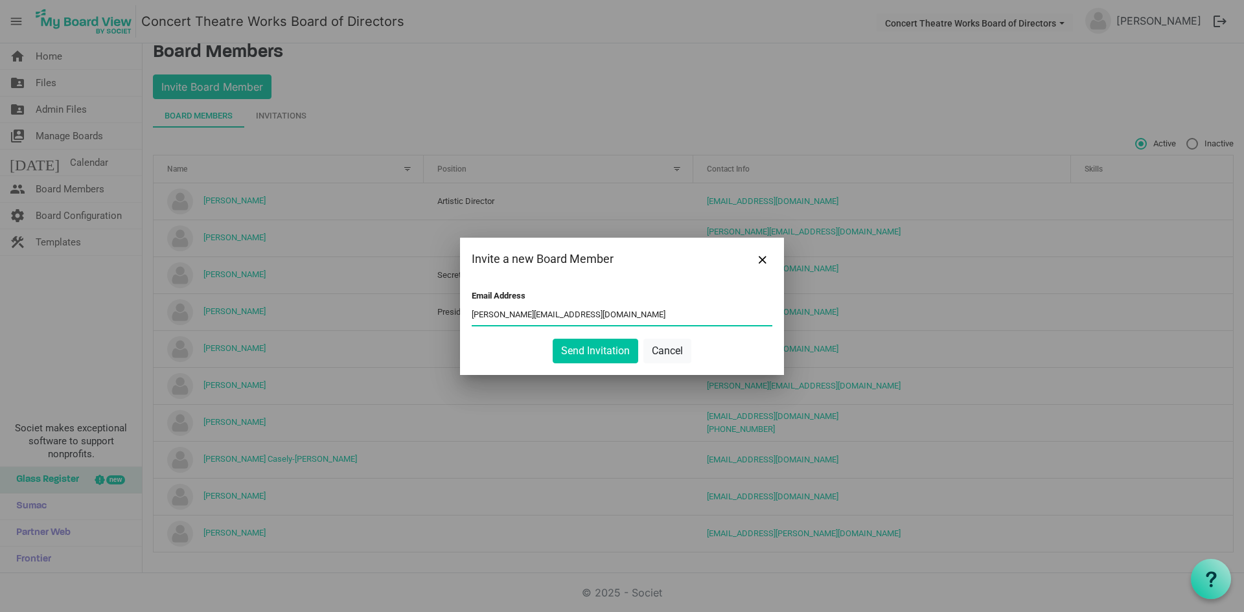
type input "[PERSON_NAME][EMAIL_ADDRESS][DOMAIN_NAME]"
click at [598, 345] on button "Send Invitation" at bounding box center [596, 351] width 86 height 25
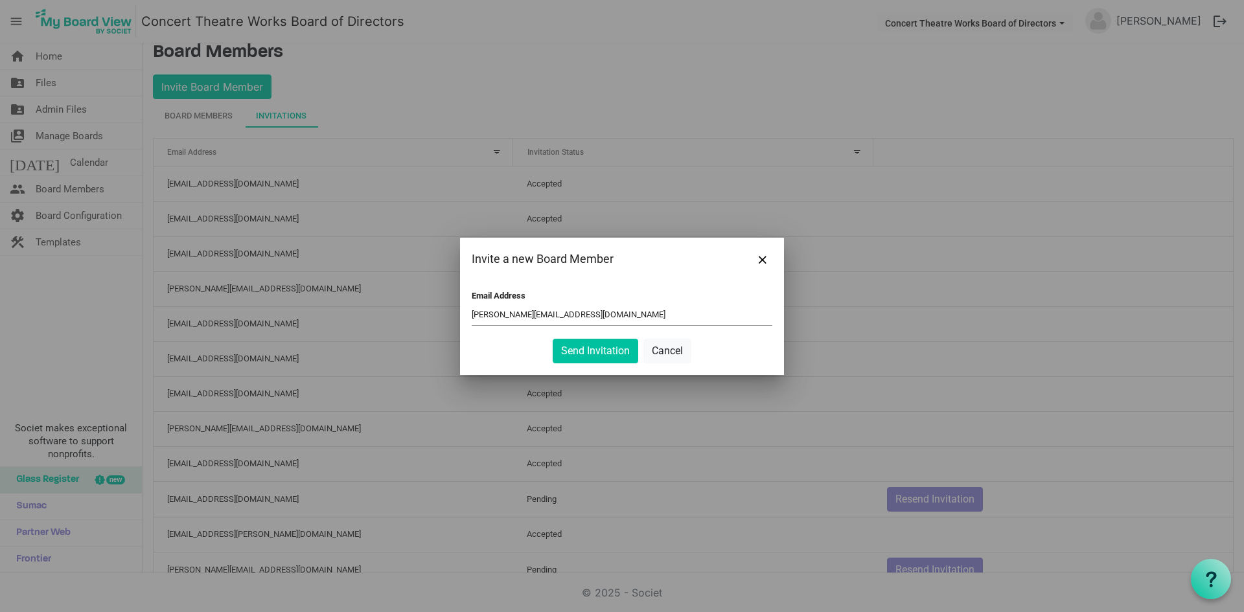
scroll to position [0, 0]
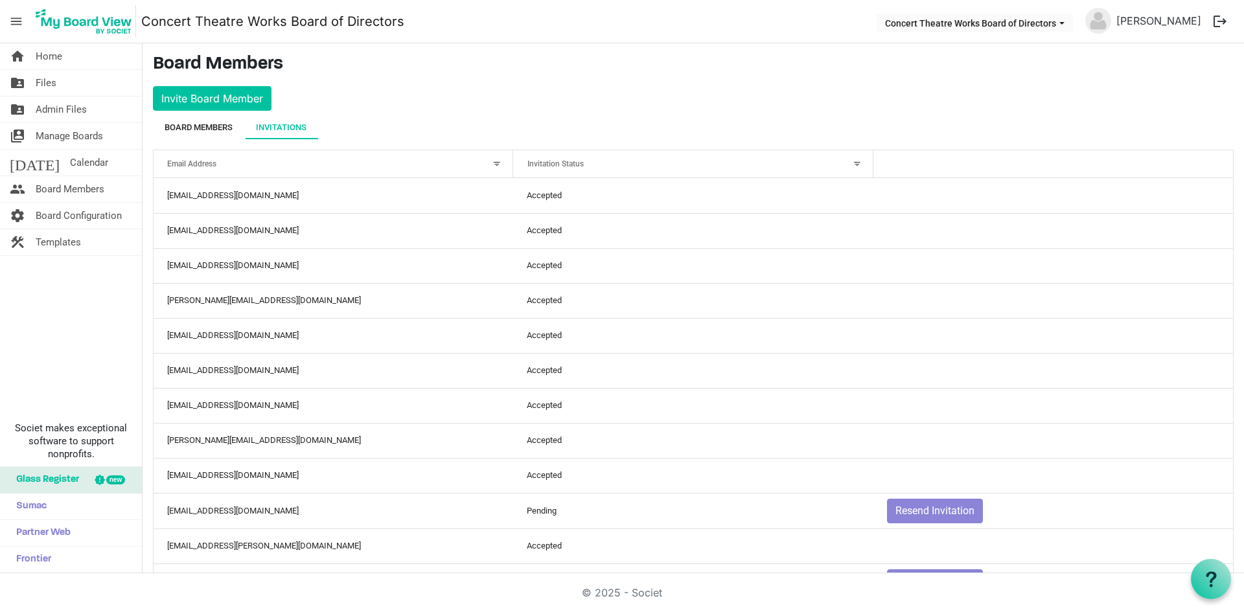
click at [192, 126] on div "Board Members" at bounding box center [199, 127] width 68 height 13
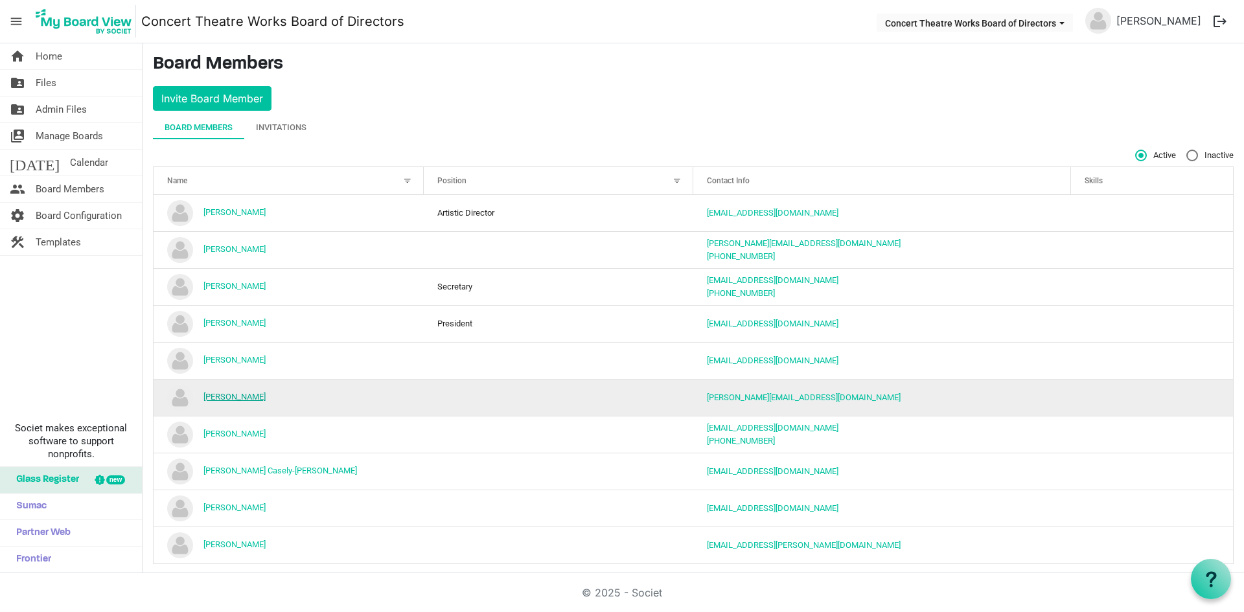
drag, startPoint x: 226, startPoint y: 400, endPoint x: 248, endPoint y: 394, distance: 22.8
click at [248, 394] on link "[PERSON_NAME]" at bounding box center [235, 397] width 62 height 10
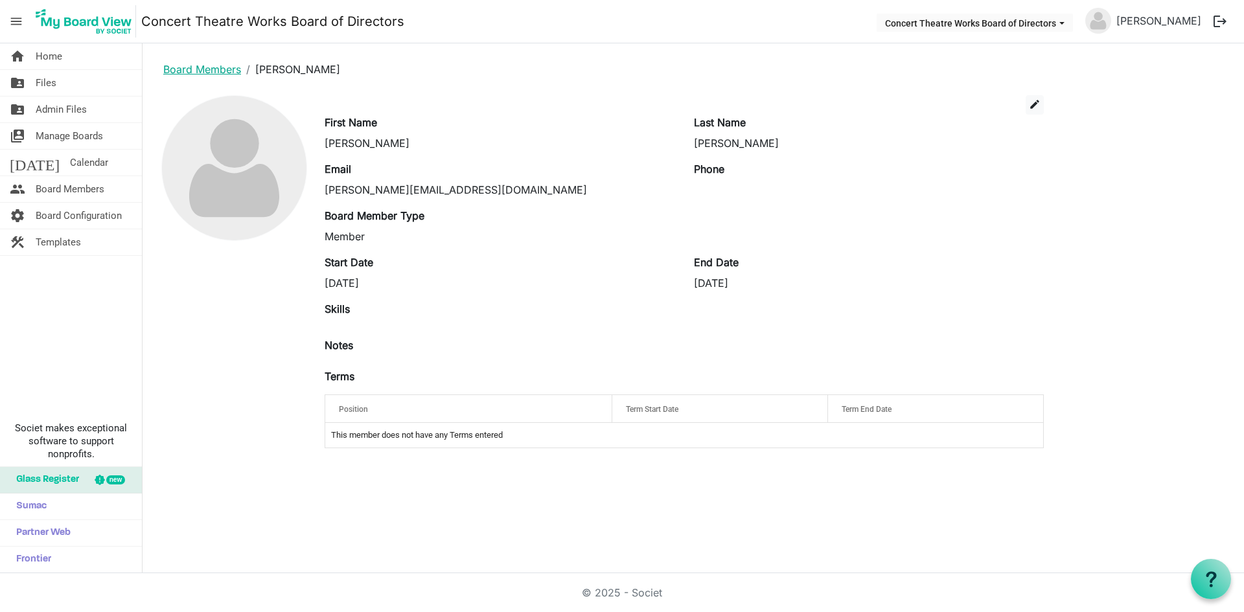
click at [178, 65] on link "Board Members" at bounding box center [202, 69] width 78 height 13
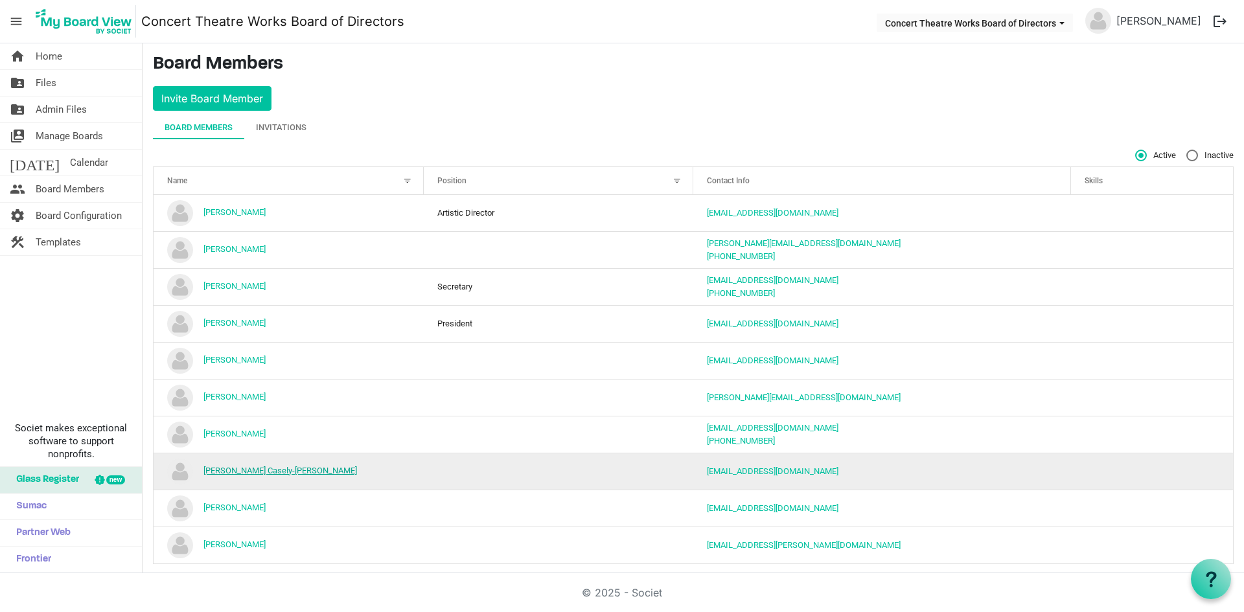
click at [239, 470] on link "[PERSON_NAME] Casely-[PERSON_NAME]" at bounding box center [281, 471] width 154 height 10
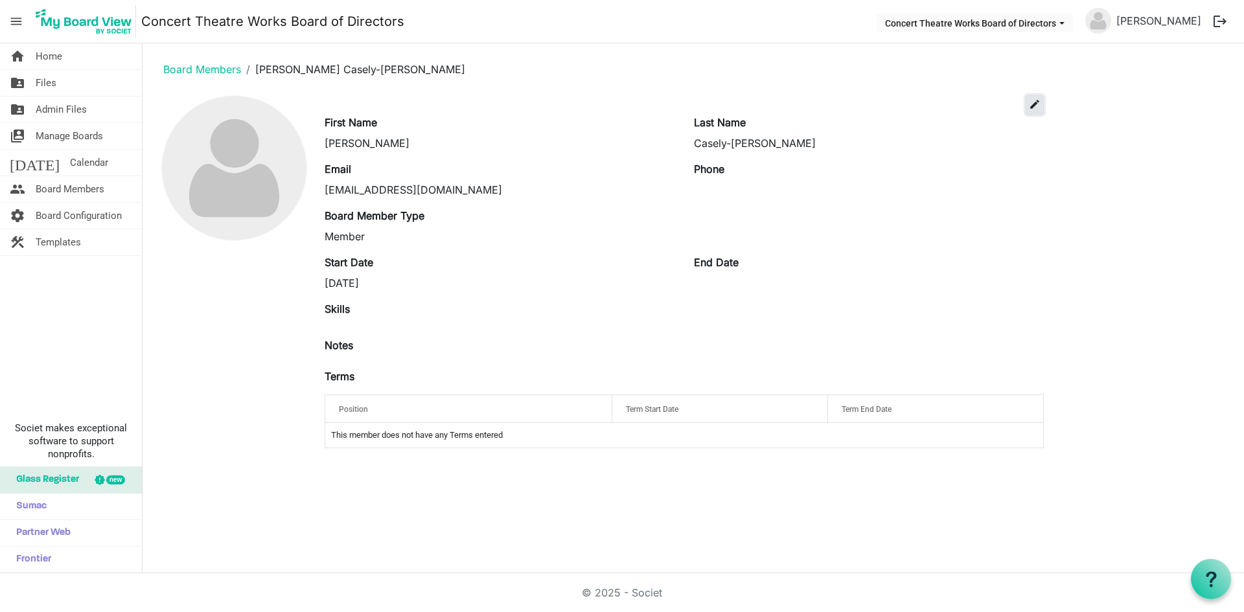
click at [1035, 102] on span "edit" at bounding box center [1035, 105] width 12 height 12
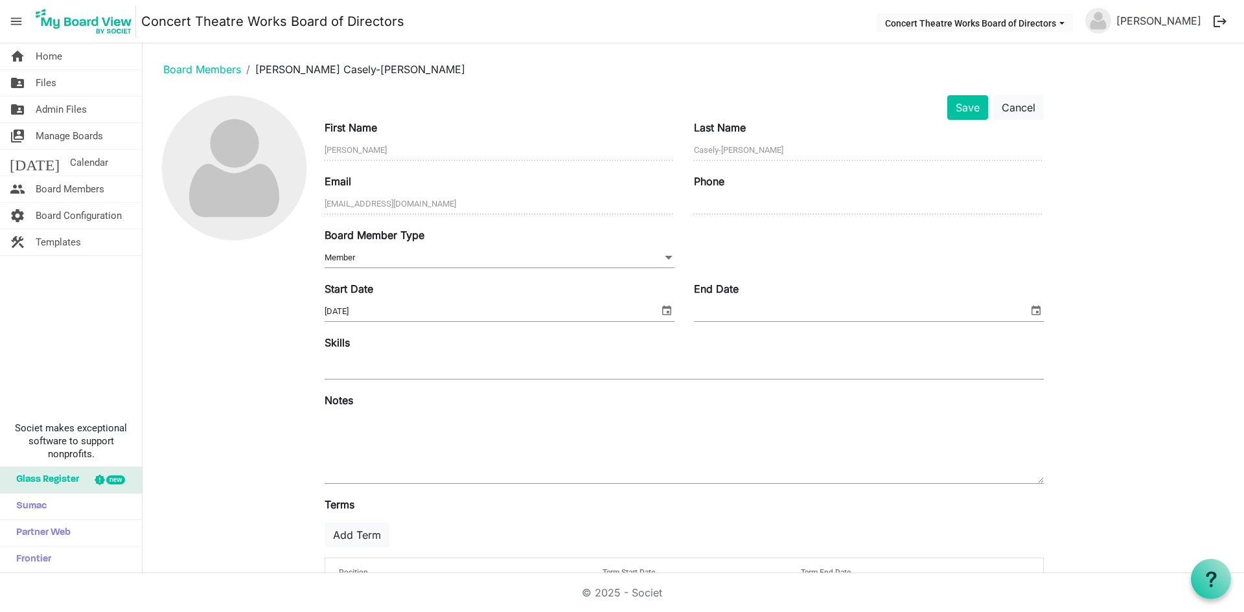
click at [1034, 307] on span "select" at bounding box center [1037, 310] width 16 height 17
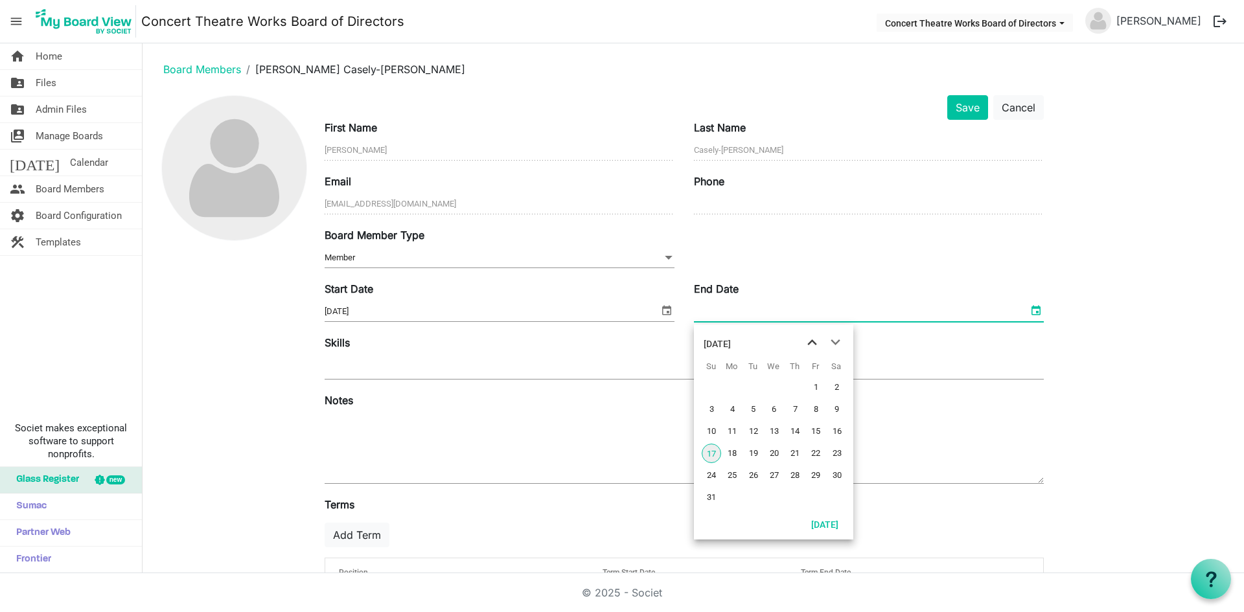
click at [811, 340] on span "previous month" at bounding box center [812, 342] width 23 height 23
click at [777, 452] on span "25" at bounding box center [774, 453] width 19 height 19
type input "6/25/2025"
click at [961, 105] on button "Save" at bounding box center [968, 107] width 41 height 25
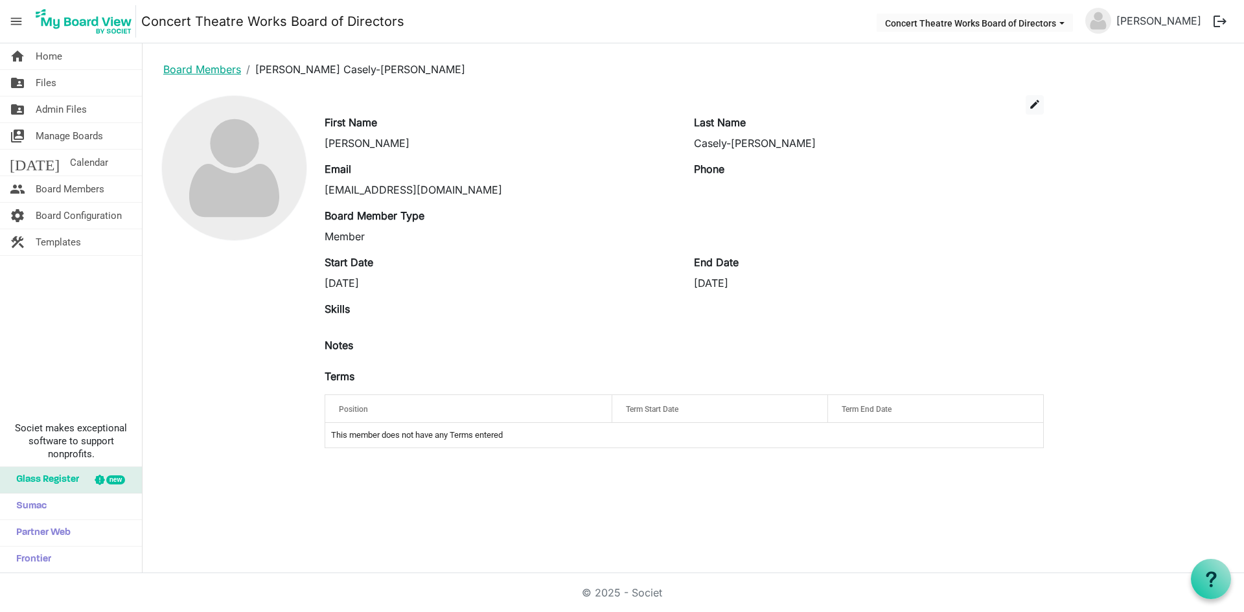
click at [202, 63] on link "Board Members" at bounding box center [202, 69] width 78 height 13
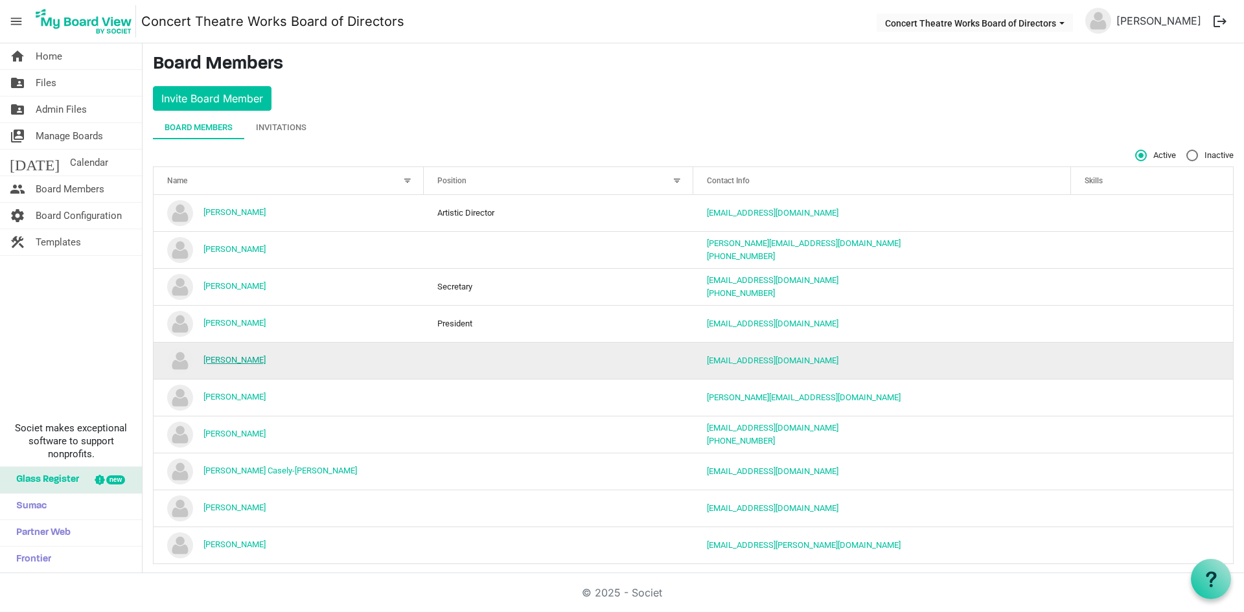
click at [245, 360] on link "[PERSON_NAME]" at bounding box center [235, 360] width 62 height 10
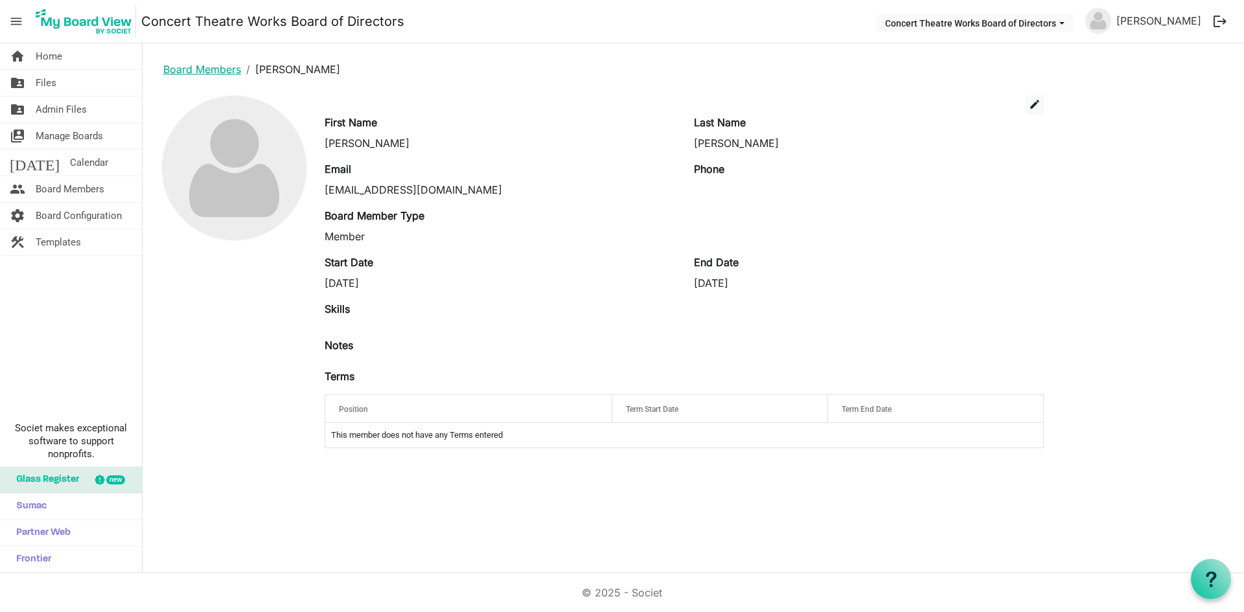
click at [207, 67] on link "Board Members" at bounding box center [202, 69] width 78 height 13
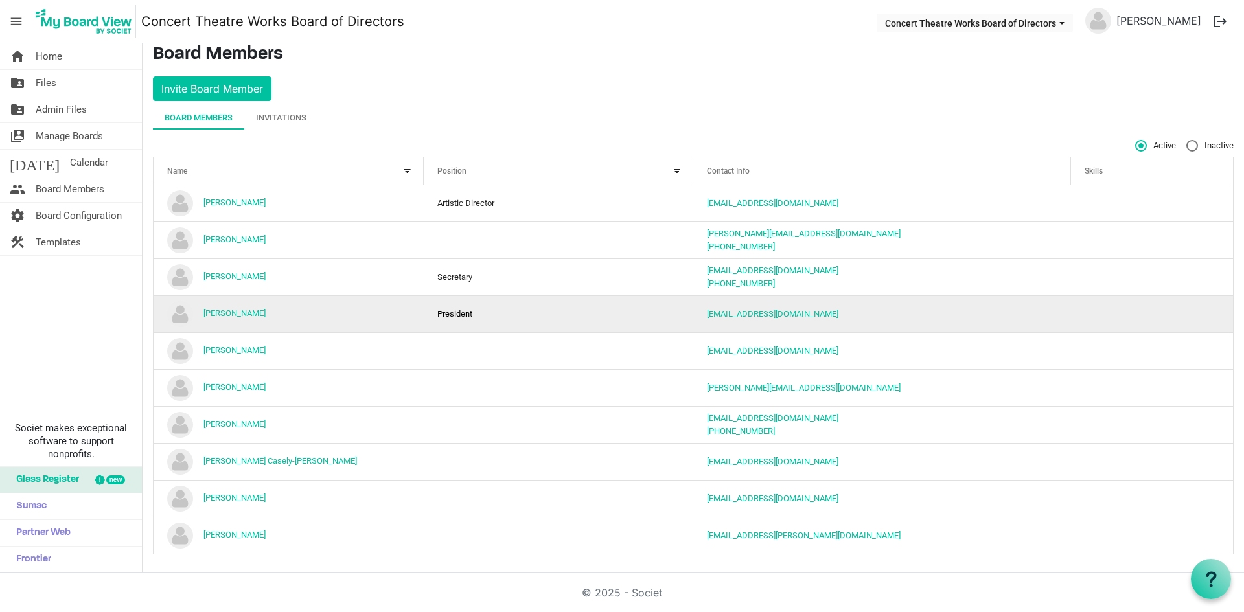
scroll to position [12, 0]
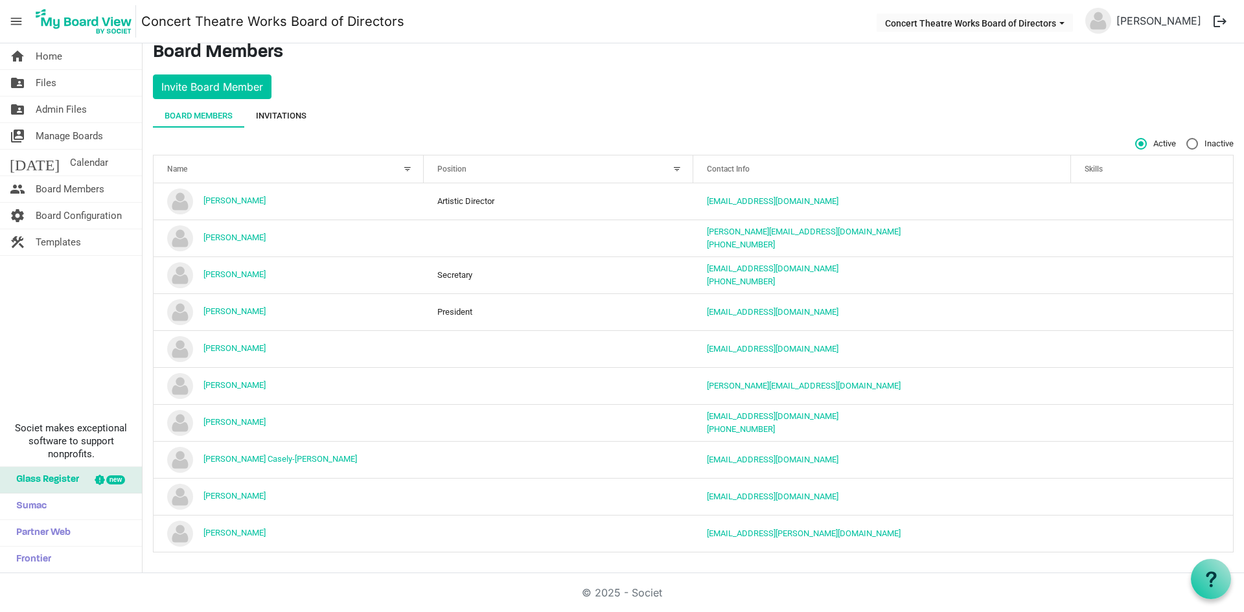
click at [264, 115] on div "Invitations" at bounding box center [281, 116] width 51 height 13
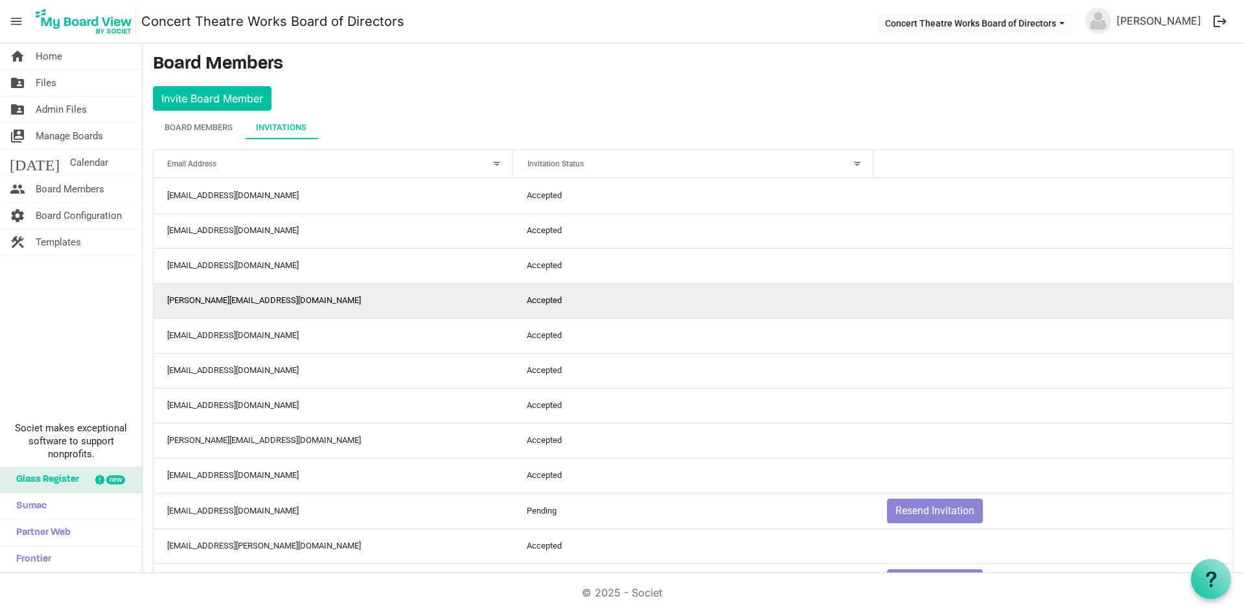
scroll to position [47, 0]
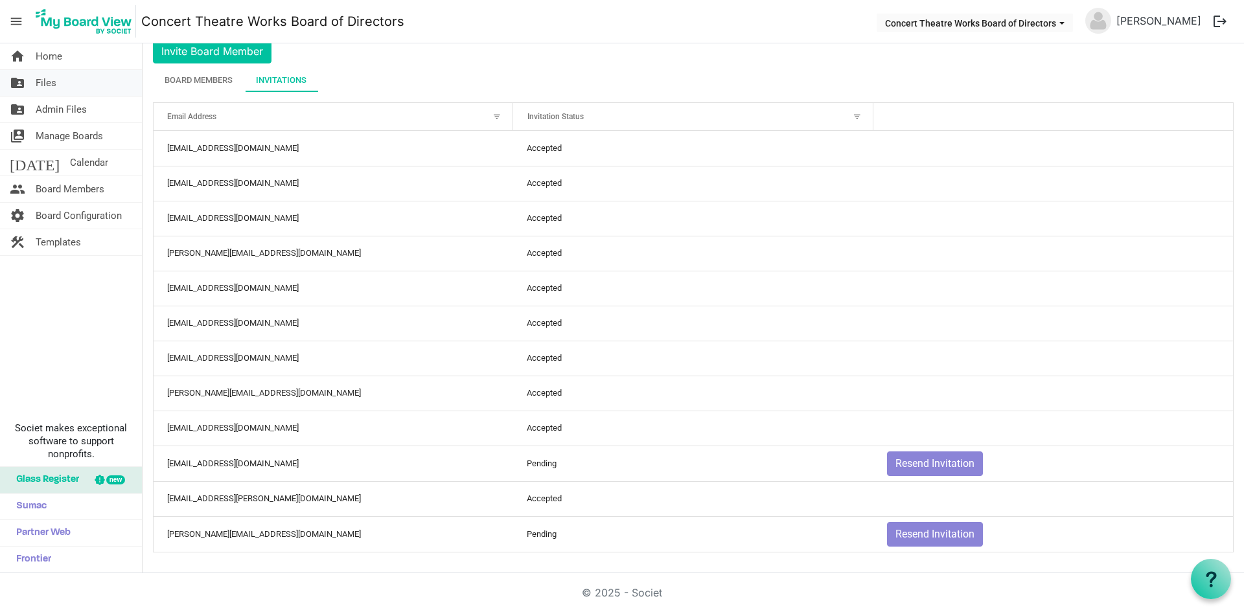
click at [40, 84] on span "Files" at bounding box center [46, 83] width 21 height 26
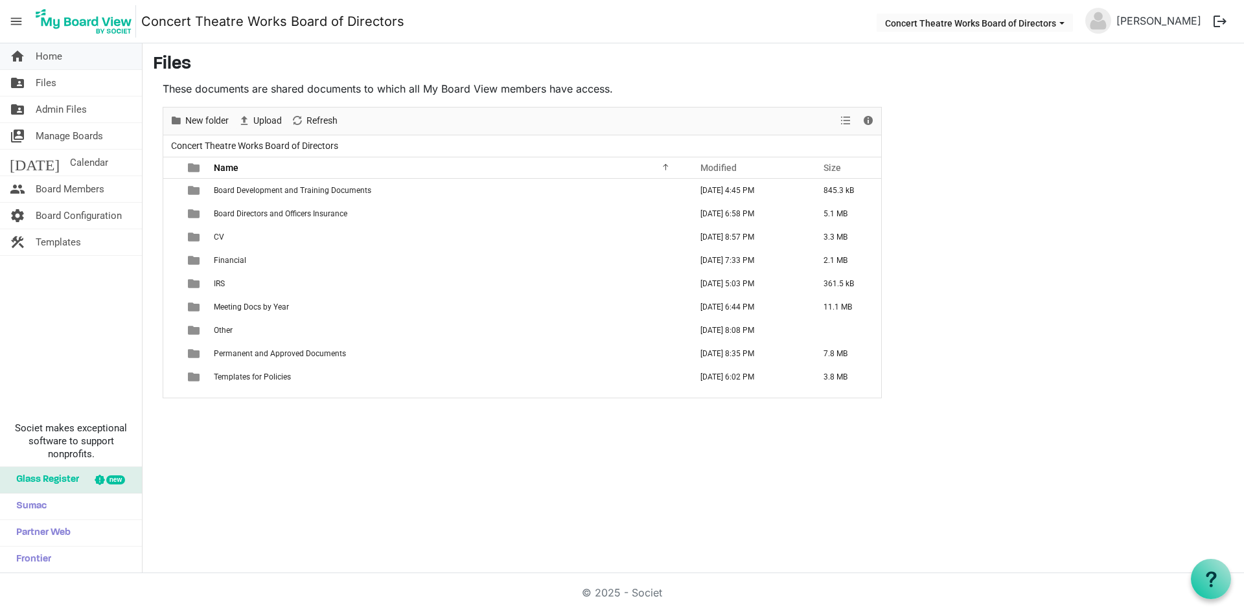
click at [49, 52] on span "Home" at bounding box center [49, 56] width 27 height 26
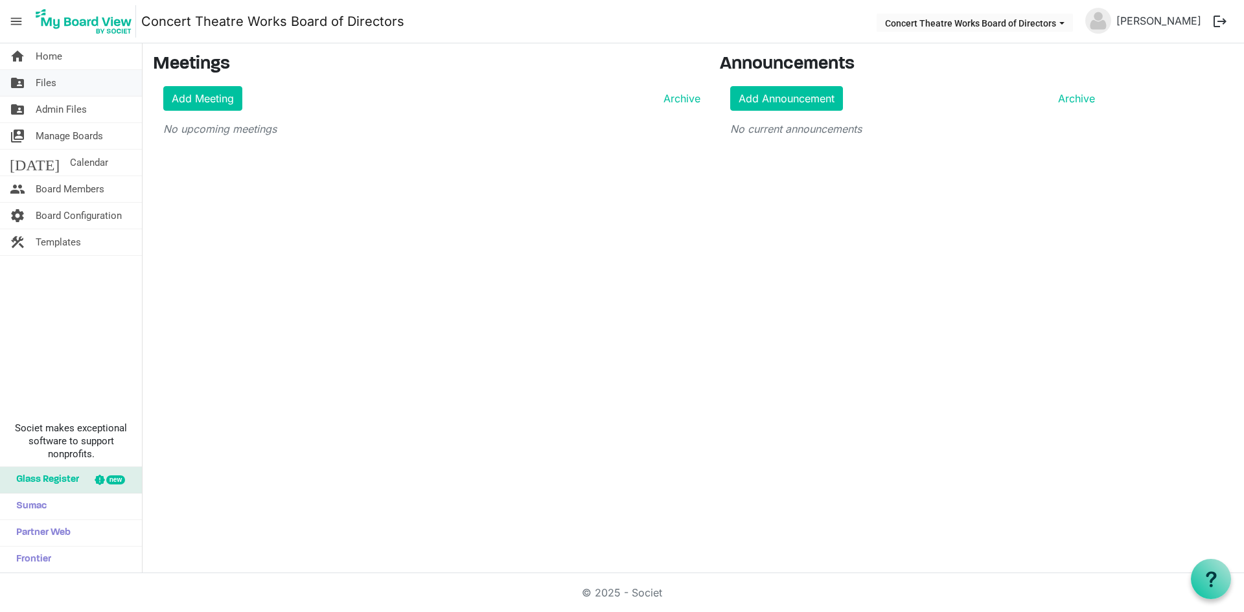
click at [54, 83] on span "Files" at bounding box center [46, 83] width 21 height 26
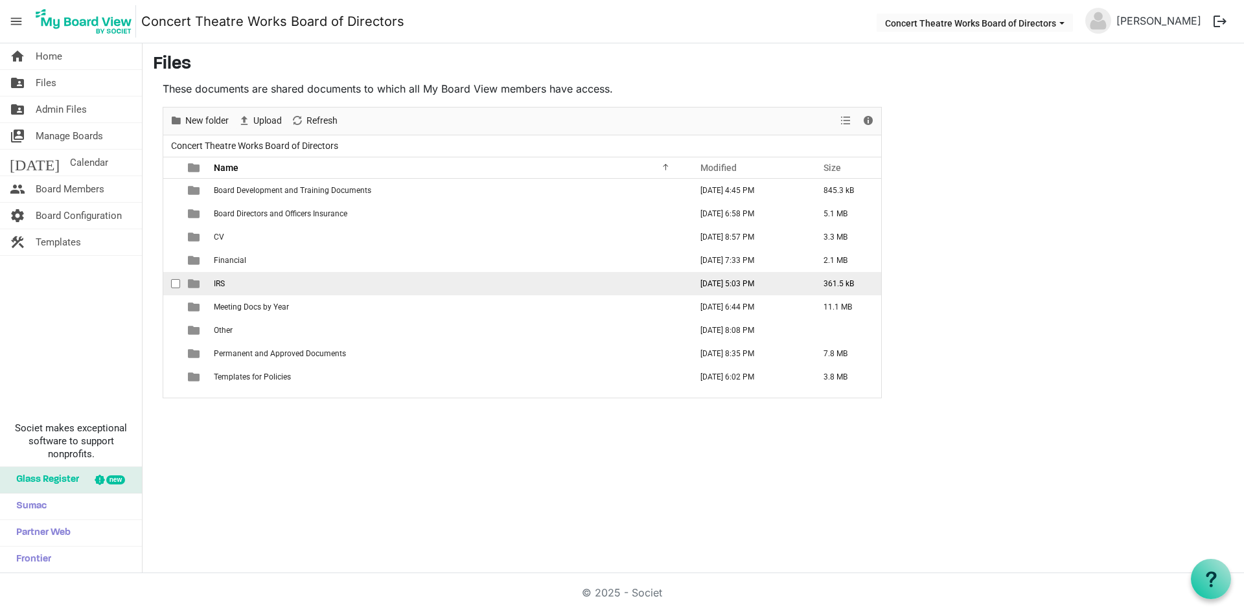
click at [222, 278] on td "IRS" at bounding box center [448, 283] width 477 height 23
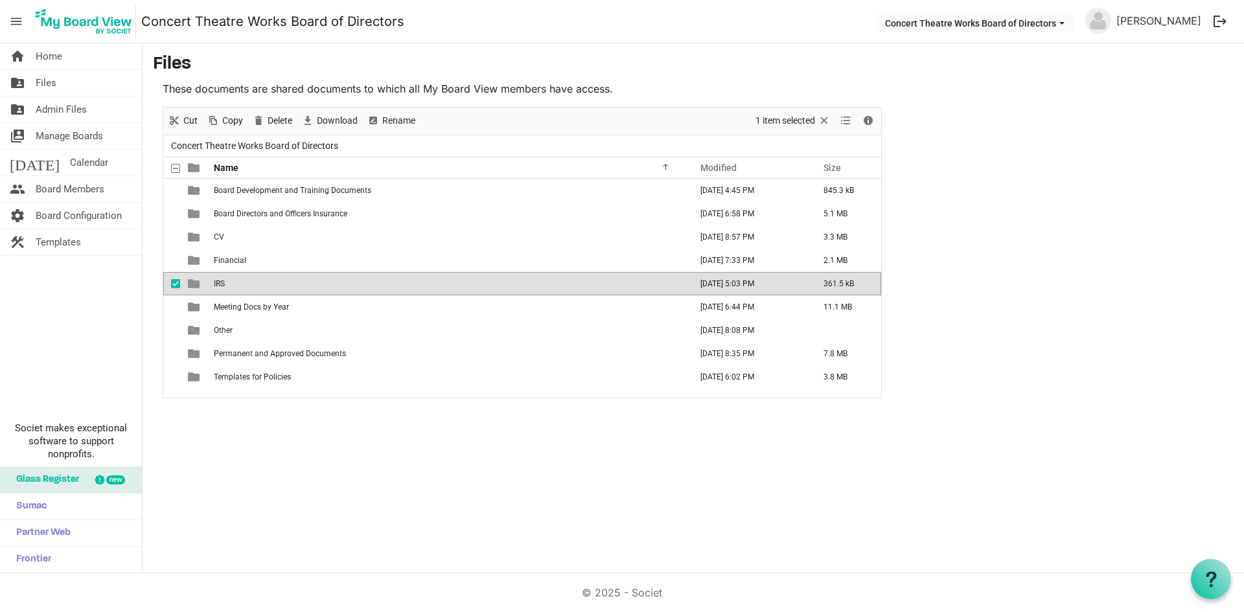
click at [220, 282] on span "IRS" at bounding box center [219, 283] width 11 height 9
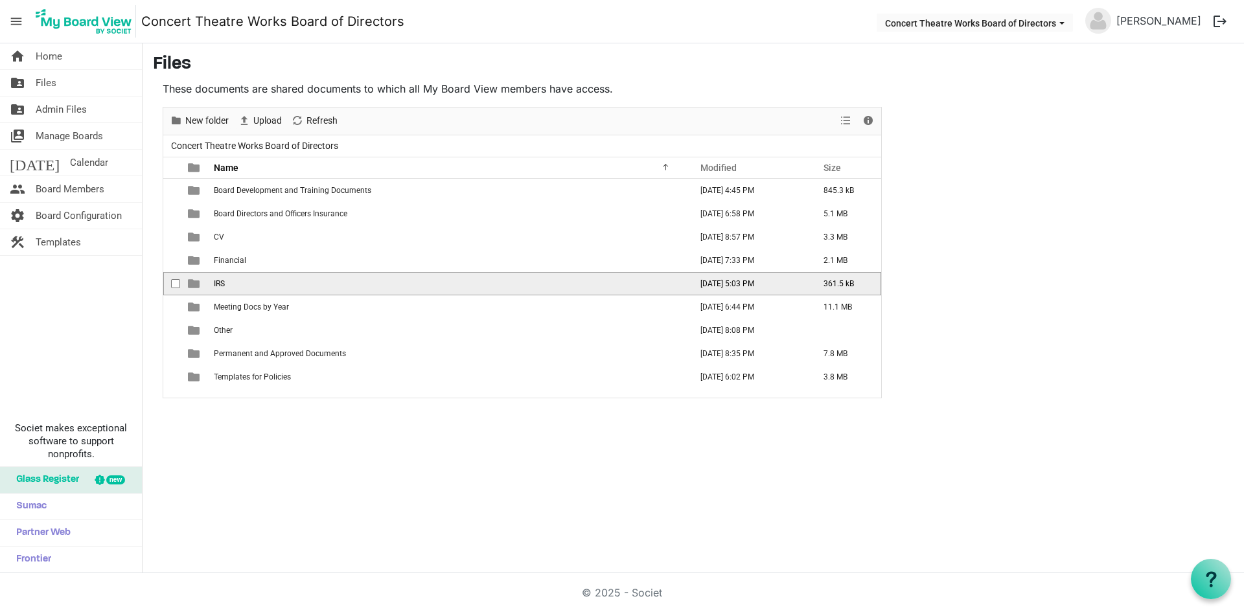
click at [220, 282] on span "IRS" at bounding box center [219, 283] width 11 height 9
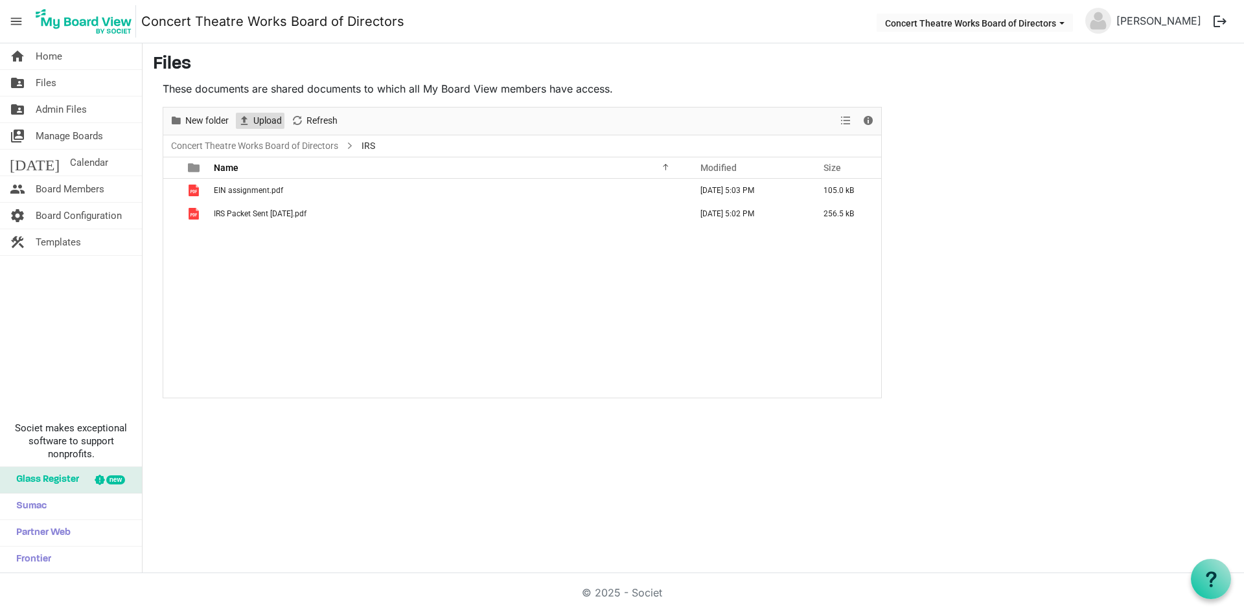
click at [270, 121] on span "Upload" at bounding box center [267, 121] width 31 height 16
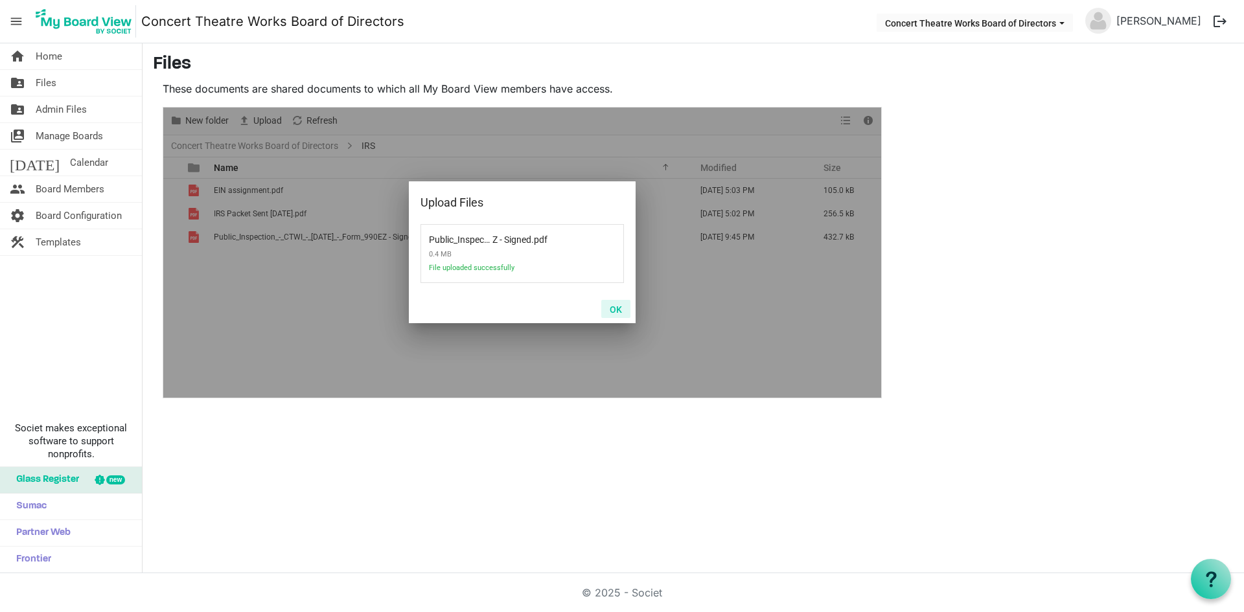
click at [620, 308] on button "OK" at bounding box center [615, 309] width 29 height 18
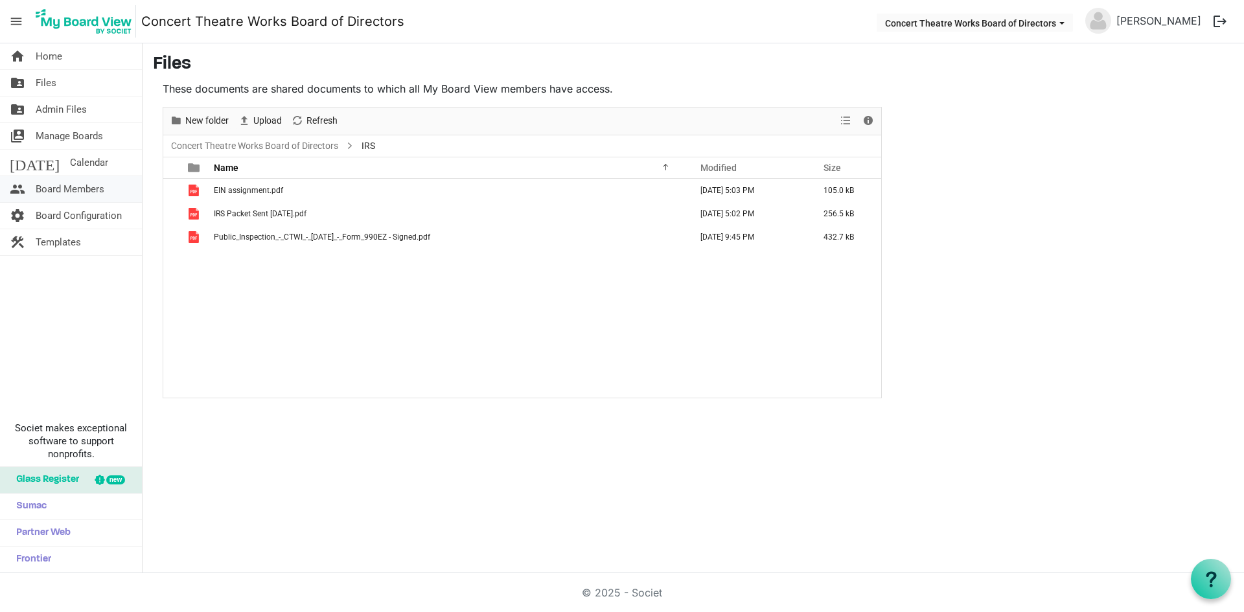
click at [45, 189] on span "Board Members" at bounding box center [70, 189] width 69 height 26
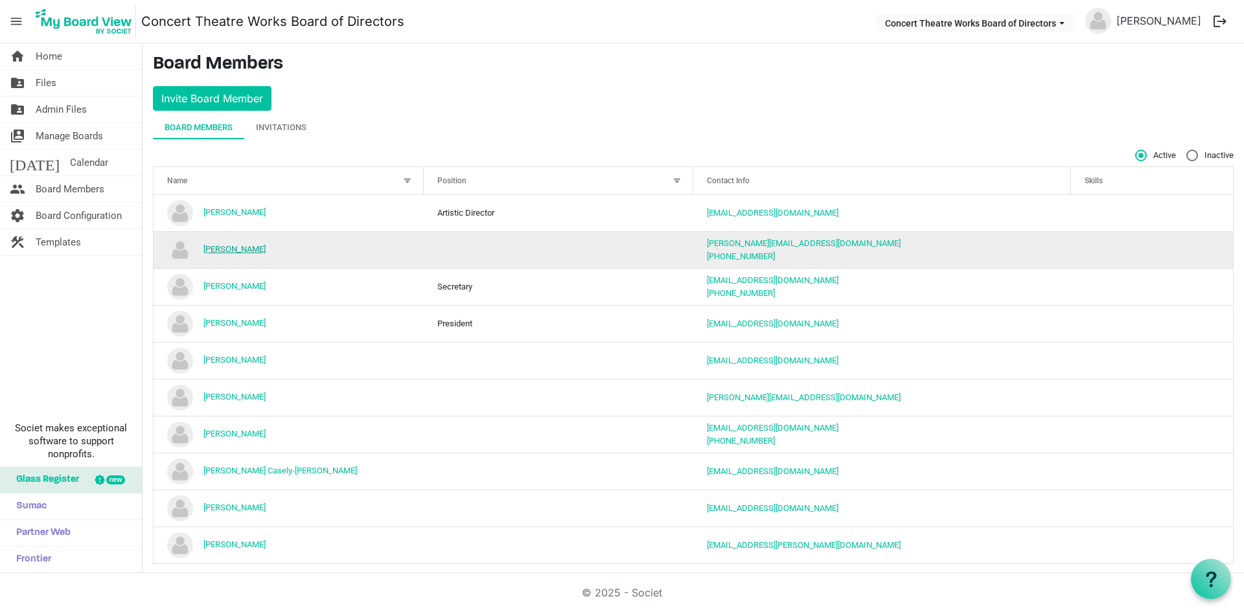
click at [222, 252] on link "[PERSON_NAME]" at bounding box center [235, 249] width 62 height 10
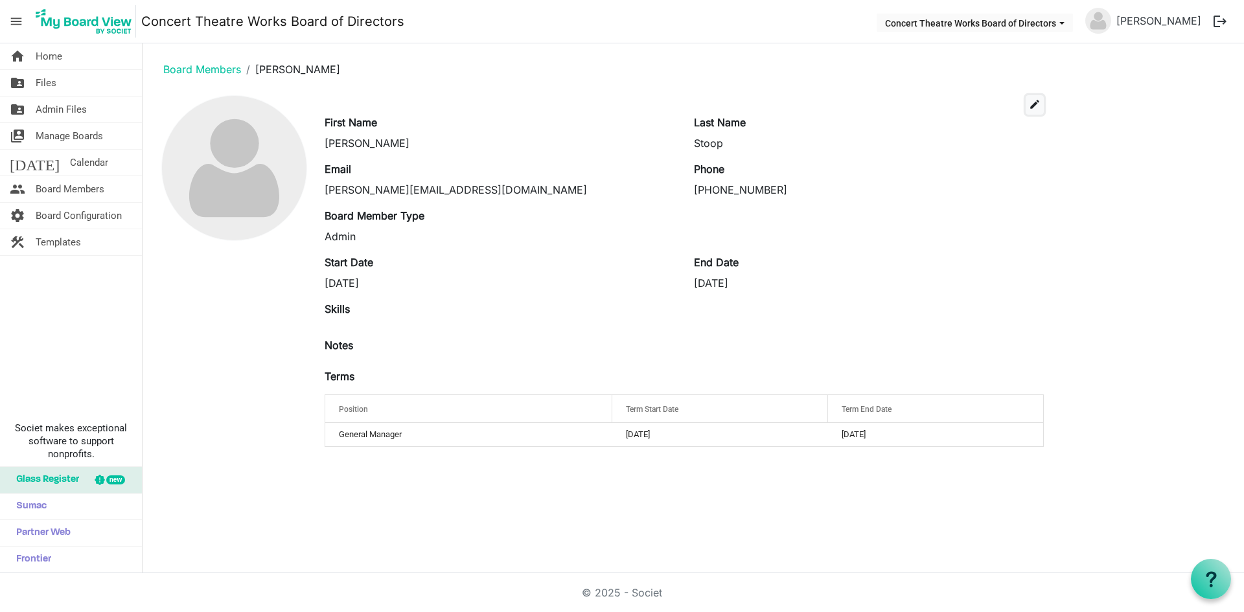
drag, startPoint x: 1036, startPoint y: 105, endPoint x: 1025, endPoint y: 107, distance: 11.8
click at [1037, 105] on span "edit" at bounding box center [1035, 105] width 12 height 12
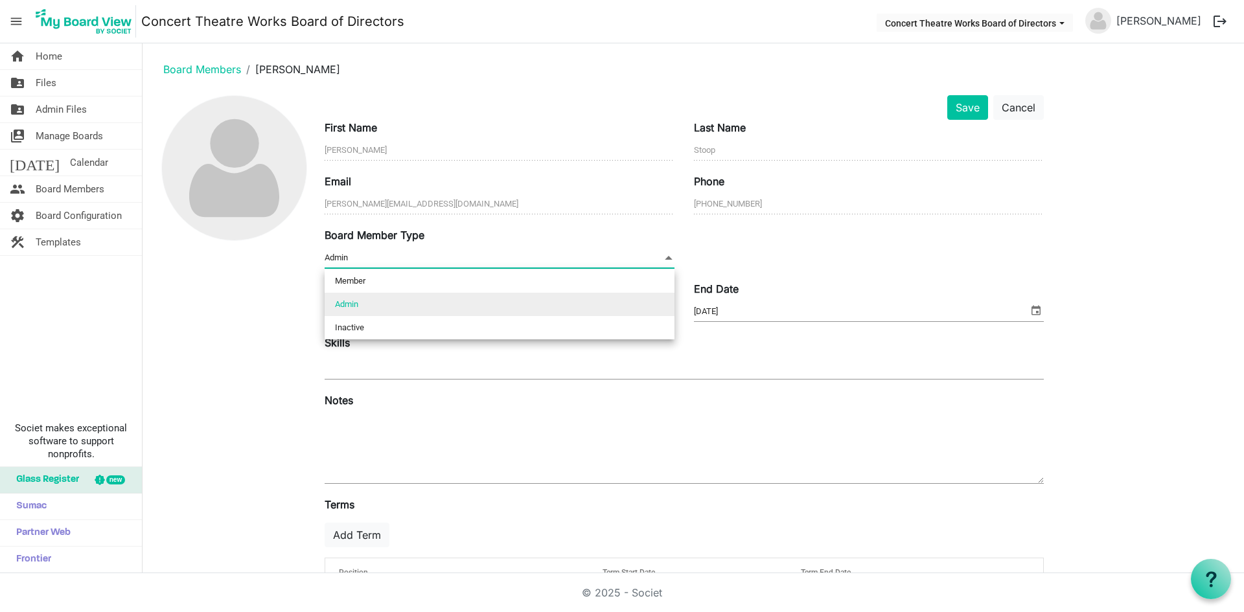
click at [669, 254] on span at bounding box center [669, 258] width 12 height 14
click at [447, 329] on li "Inactive" at bounding box center [500, 327] width 350 height 23
type input "Inactive"
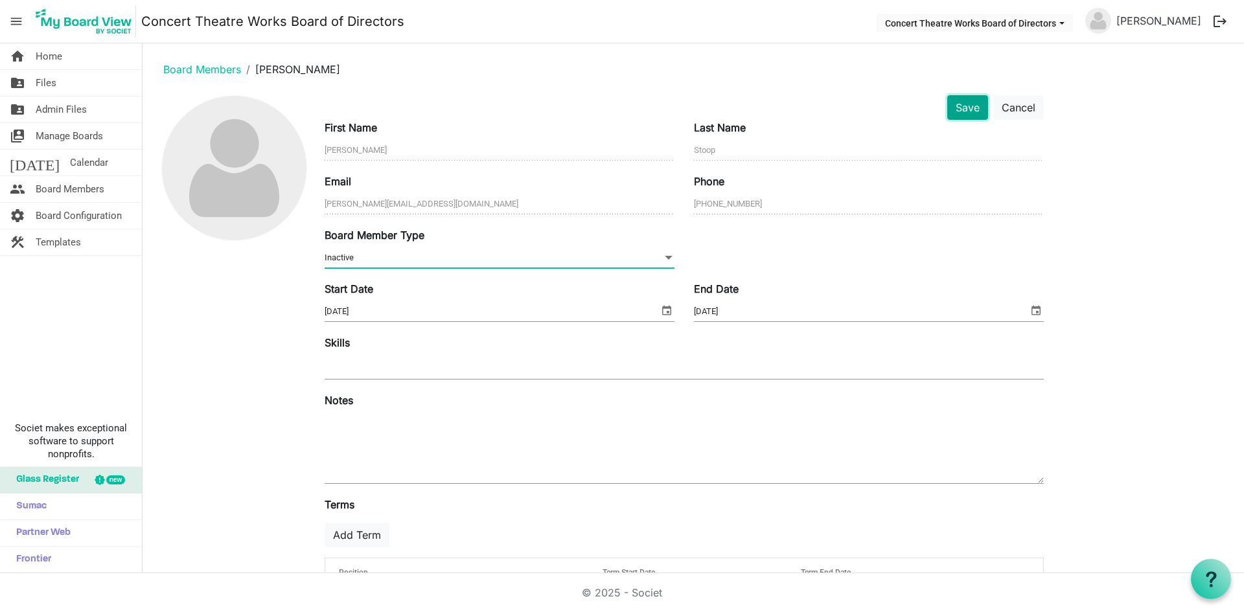
click at [962, 107] on button "Save" at bounding box center [968, 107] width 41 height 25
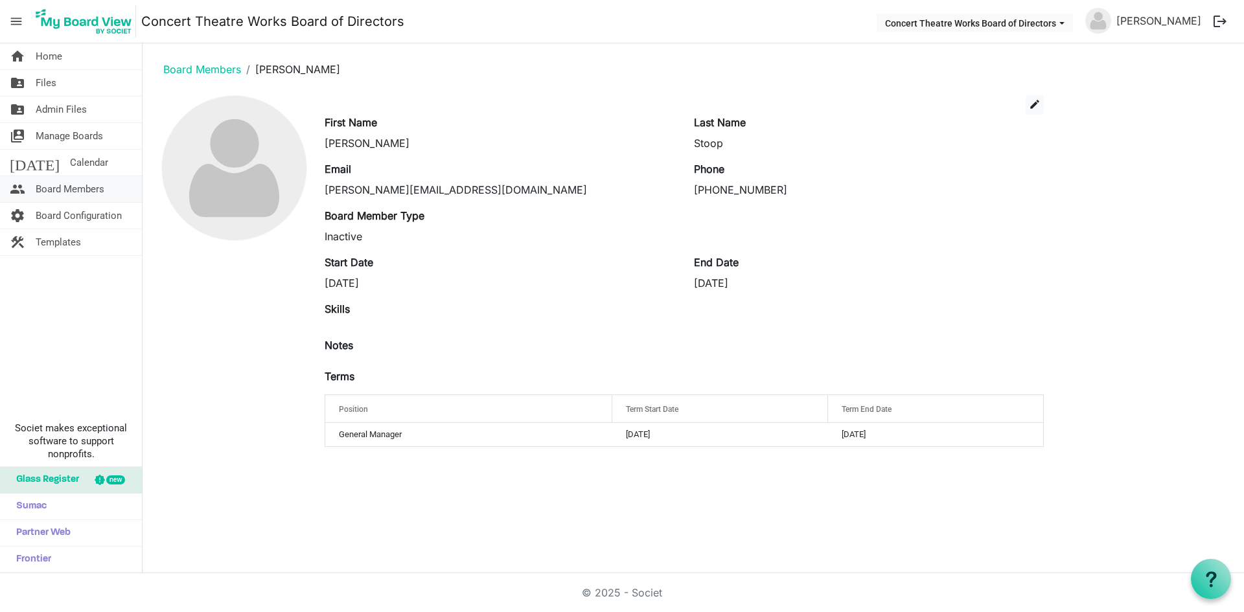
click at [60, 189] on span "Board Members" at bounding box center [70, 189] width 69 height 26
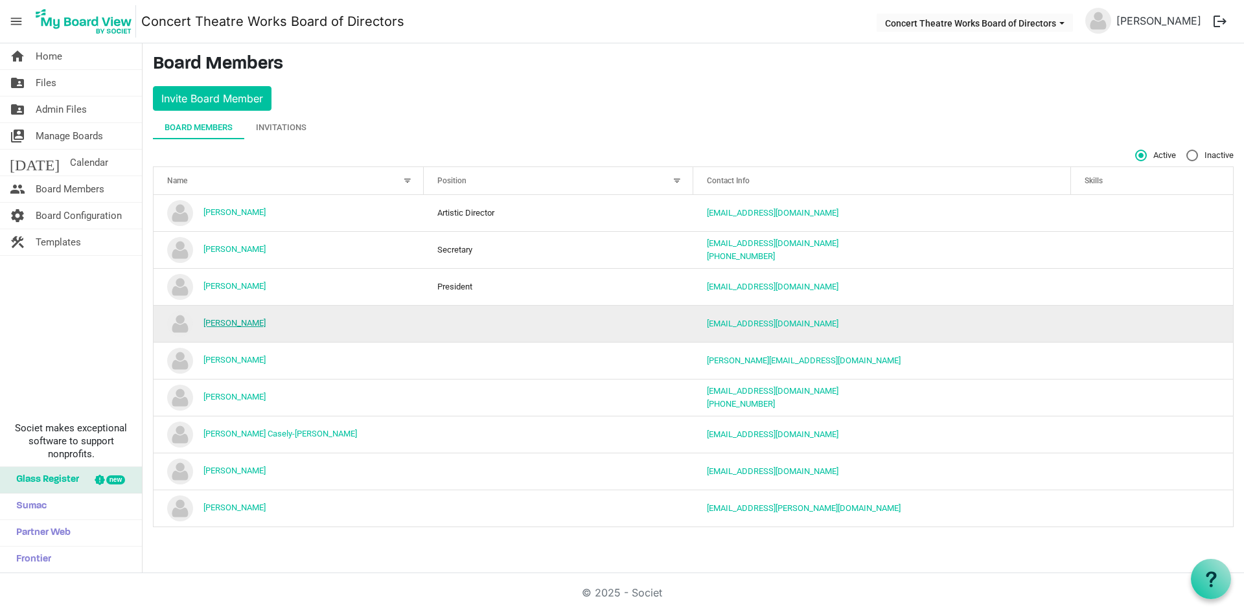
drag, startPoint x: 237, startPoint y: 325, endPoint x: 255, endPoint y: 317, distance: 19.2
click at [238, 325] on link "Dominic Dowley" at bounding box center [235, 323] width 62 height 10
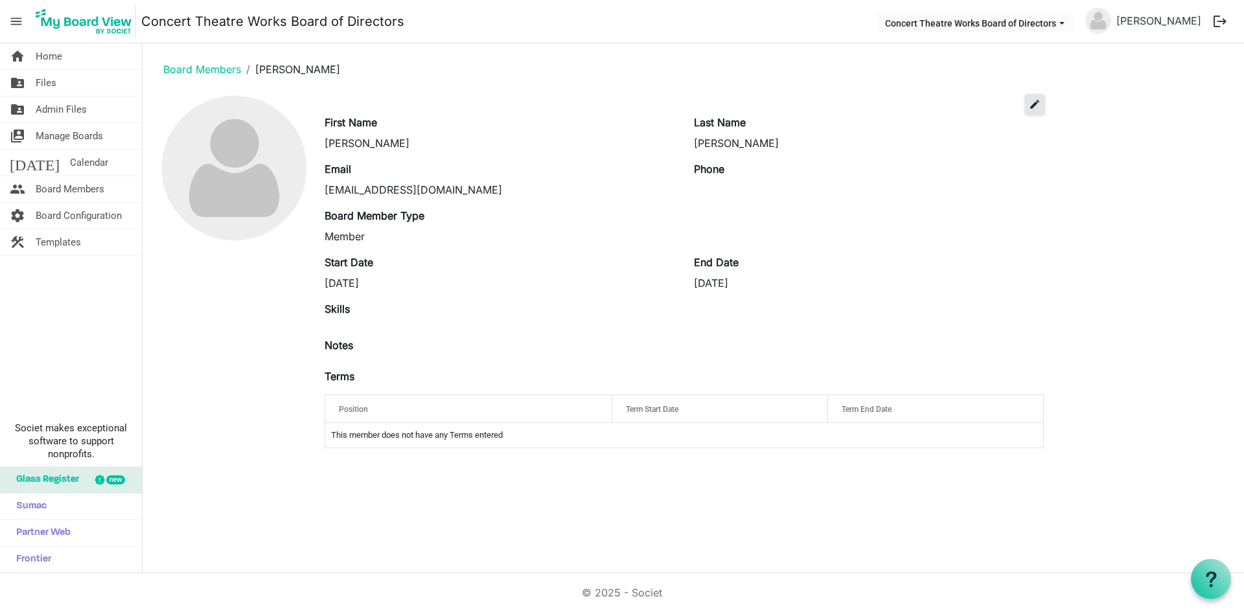
click at [1039, 102] on span "edit" at bounding box center [1035, 105] width 12 height 12
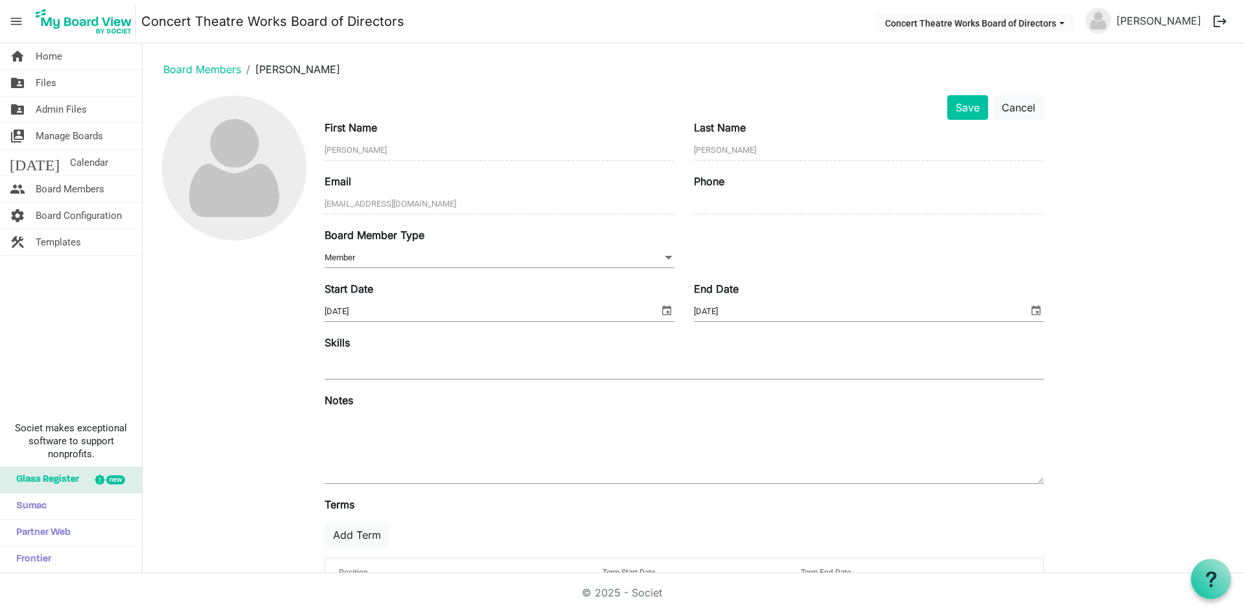
click at [669, 257] on span at bounding box center [669, 258] width 12 height 14
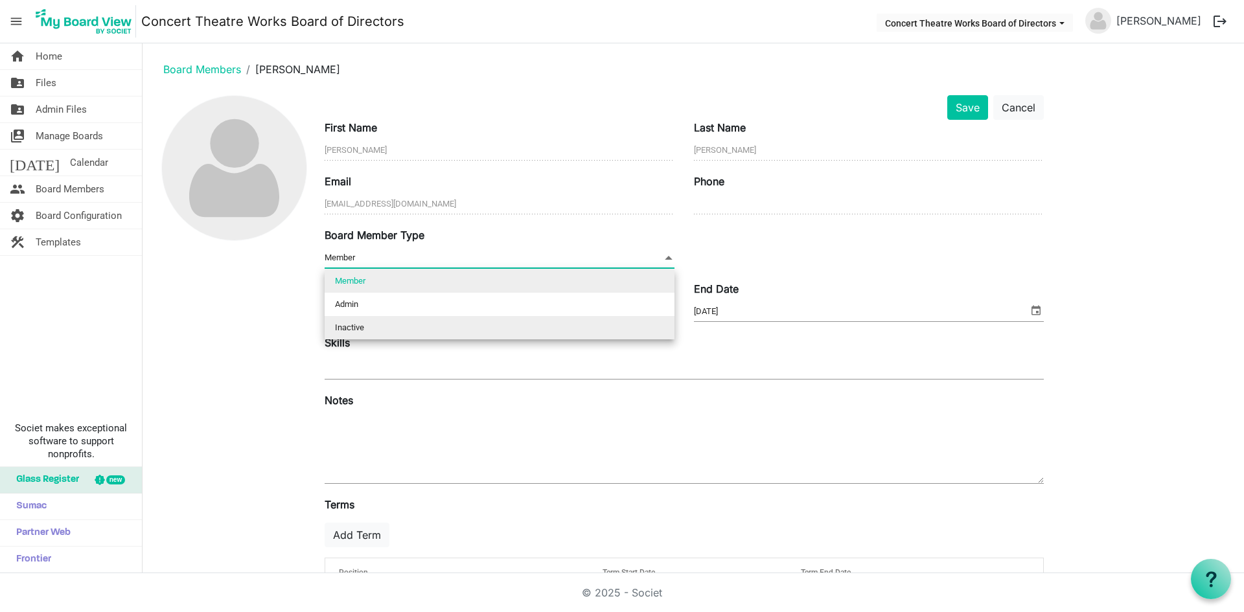
click at [458, 322] on li "Inactive" at bounding box center [500, 327] width 350 height 23
type input "Inactive"
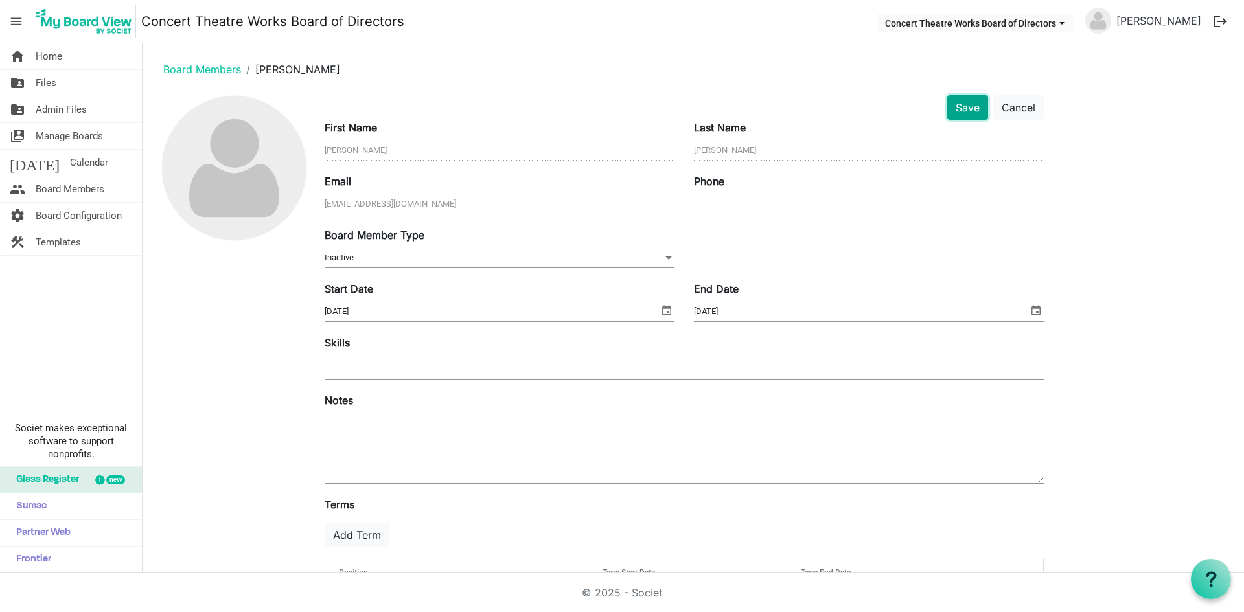
click at [962, 106] on button "Save" at bounding box center [968, 107] width 41 height 25
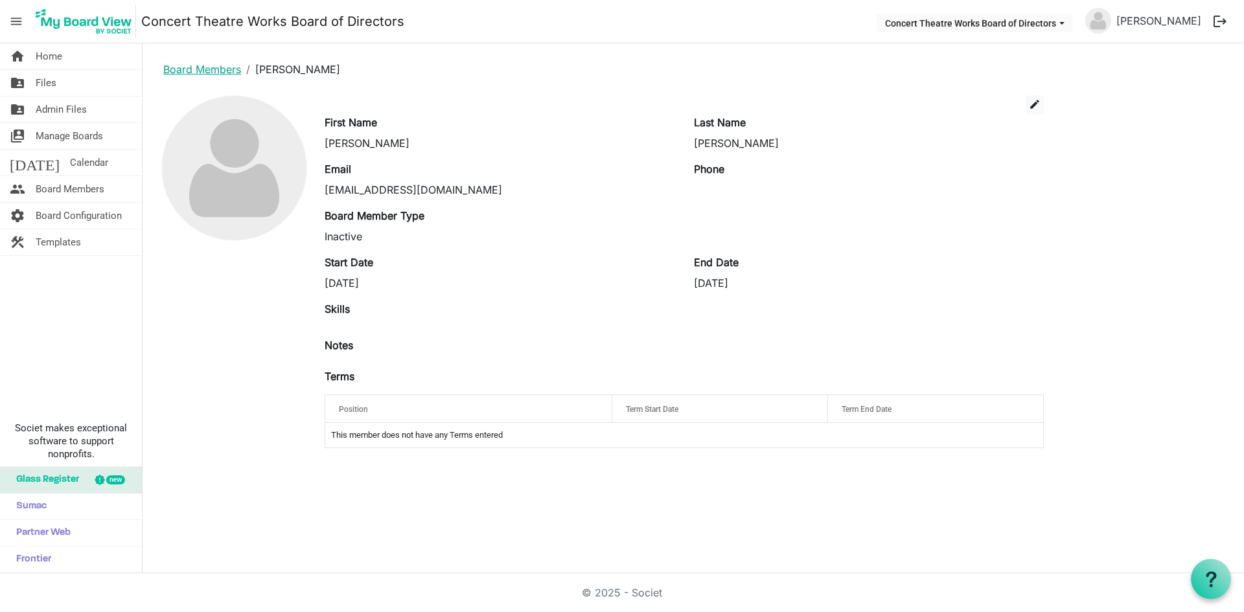
click at [204, 67] on link "Board Members" at bounding box center [202, 69] width 78 height 13
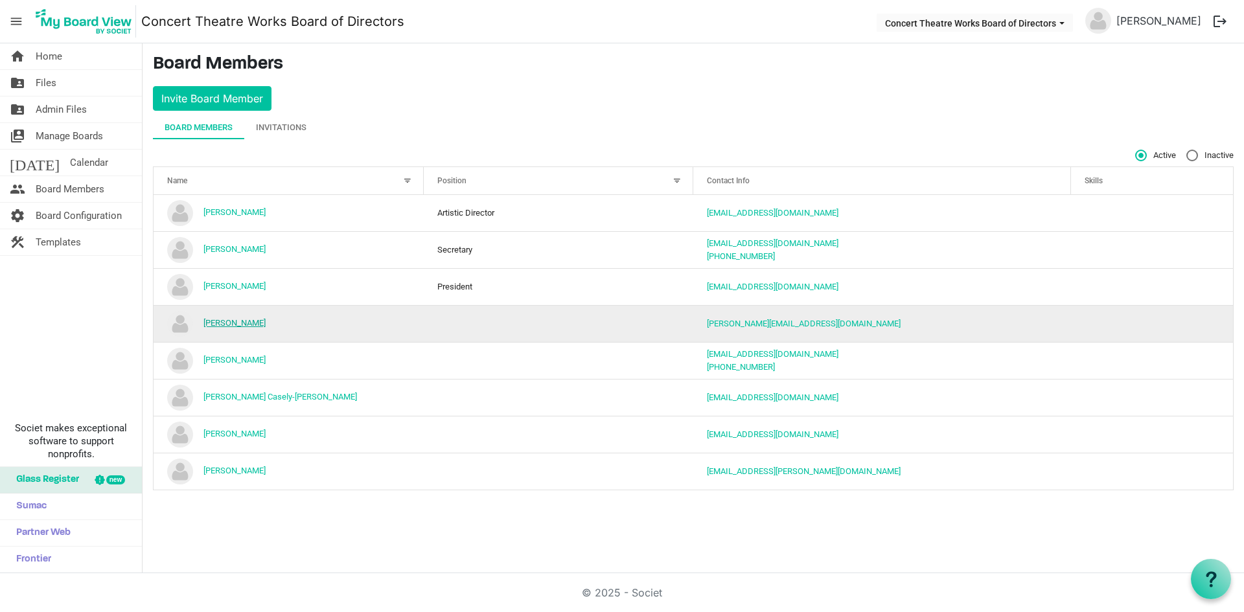
click at [239, 321] on link "[PERSON_NAME]" at bounding box center [235, 323] width 62 height 10
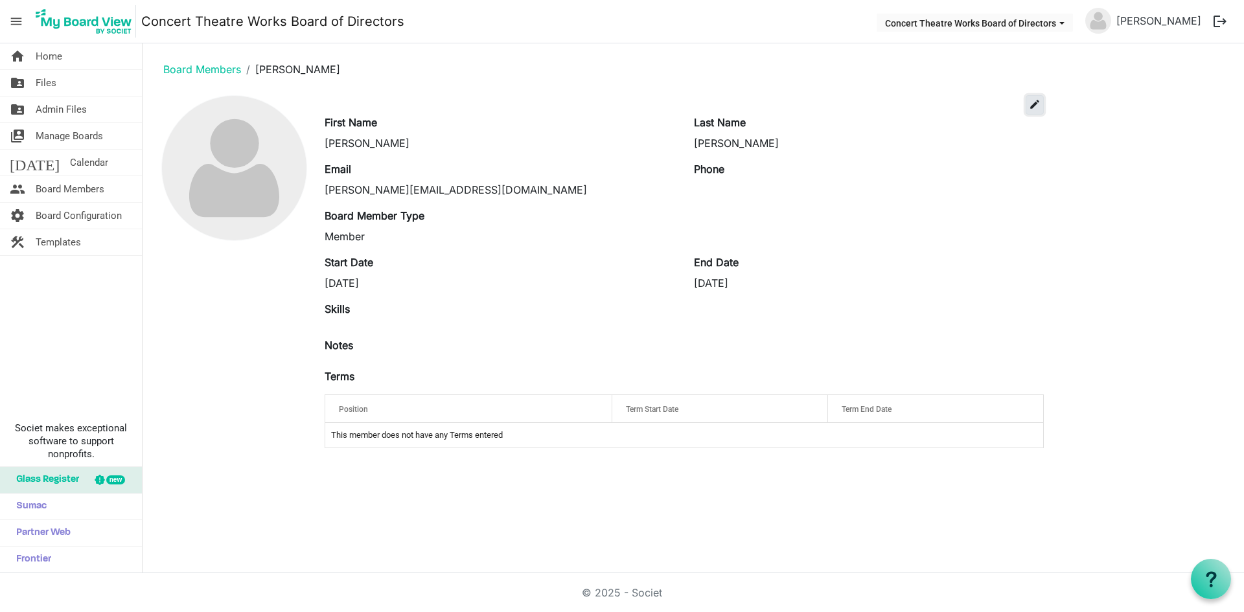
click at [1036, 102] on span "edit" at bounding box center [1035, 105] width 12 height 12
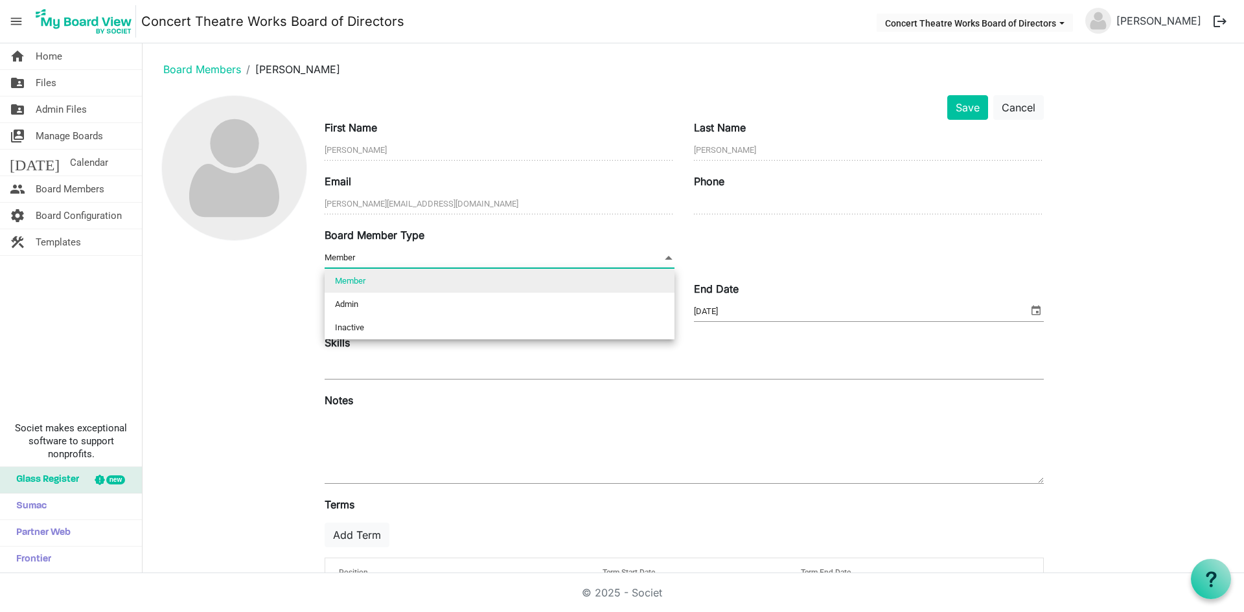
drag, startPoint x: 670, startPoint y: 255, endPoint x: 653, endPoint y: 261, distance: 18.7
click at [669, 255] on span at bounding box center [669, 258] width 12 height 14
click at [467, 331] on li "Inactive" at bounding box center [500, 327] width 350 height 23
type input "Inactive"
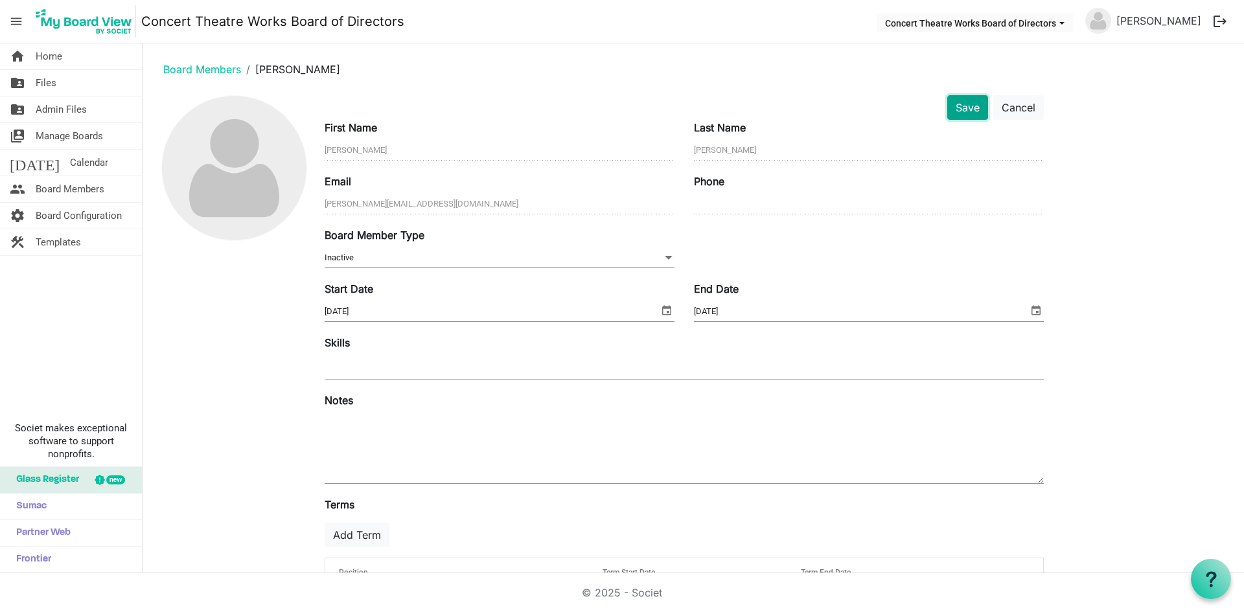
click at [965, 107] on button "Save" at bounding box center [968, 107] width 41 height 25
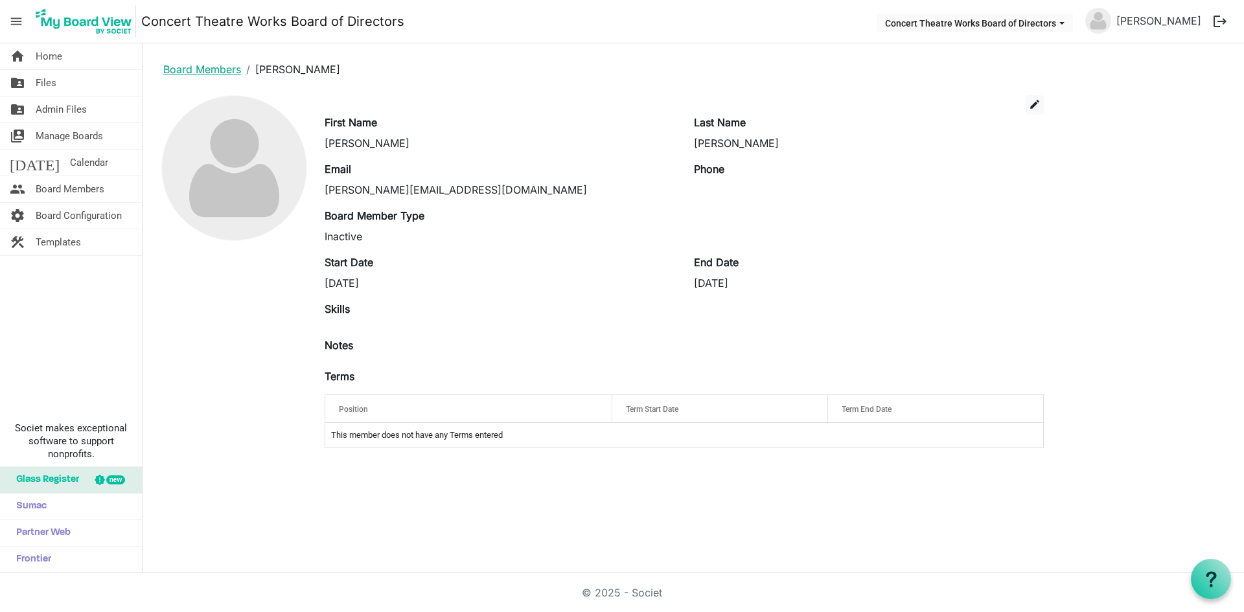
click at [195, 68] on link "Board Members" at bounding box center [202, 69] width 78 height 13
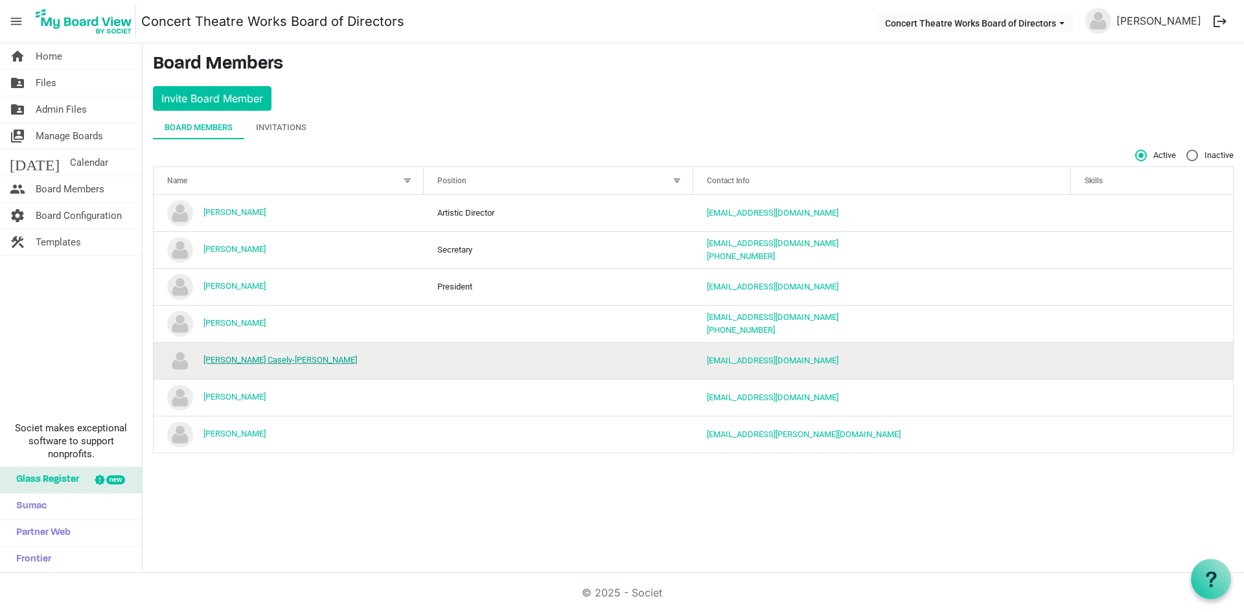
click at [261, 358] on link "[PERSON_NAME] Casely-[PERSON_NAME]" at bounding box center [281, 360] width 154 height 10
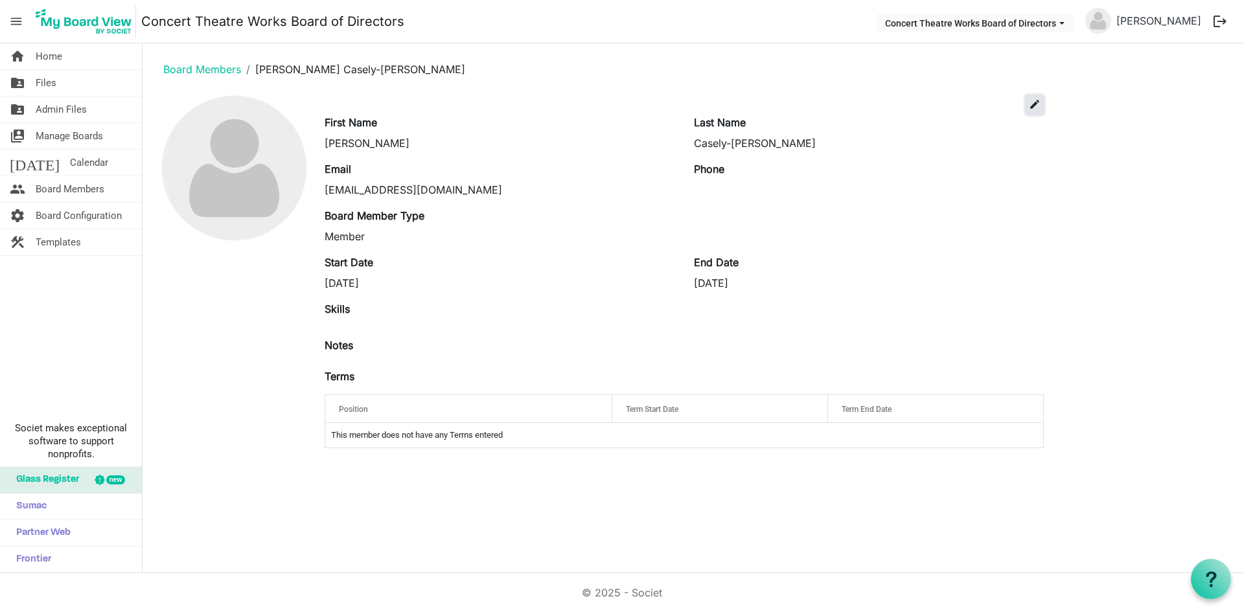
click at [1035, 100] on span "edit" at bounding box center [1035, 105] width 12 height 12
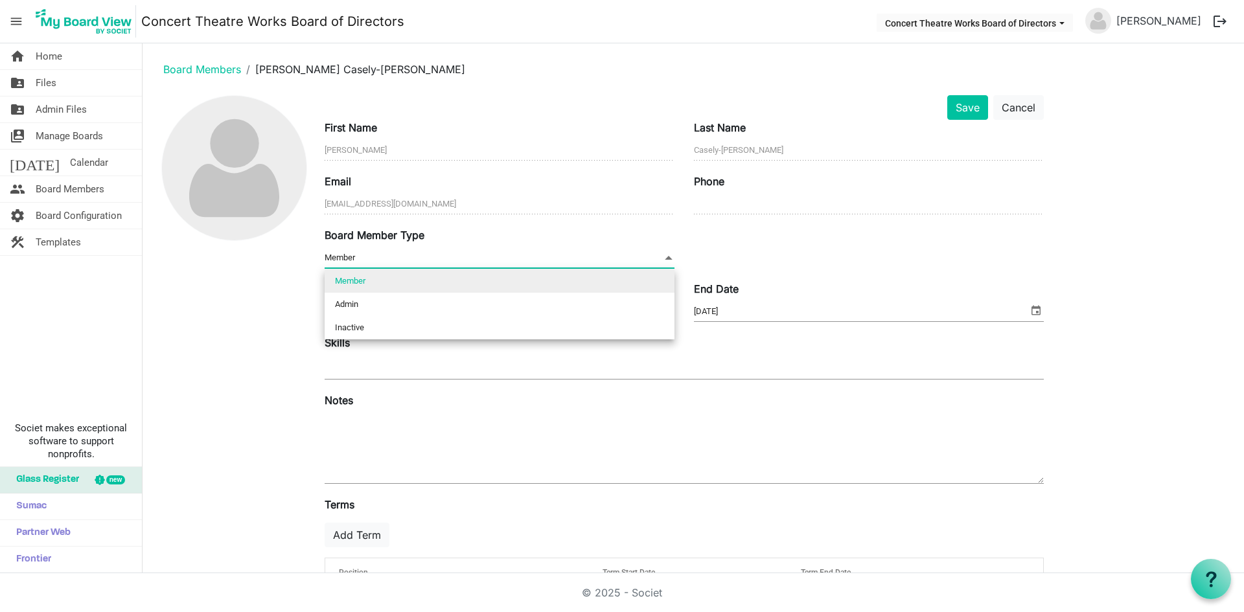
click at [671, 255] on span at bounding box center [669, 258] width 12 height 14
click at [472, 323] on li "Inactive" at bounding box center [500, 327] width 350 height 23
type input "Inactive"
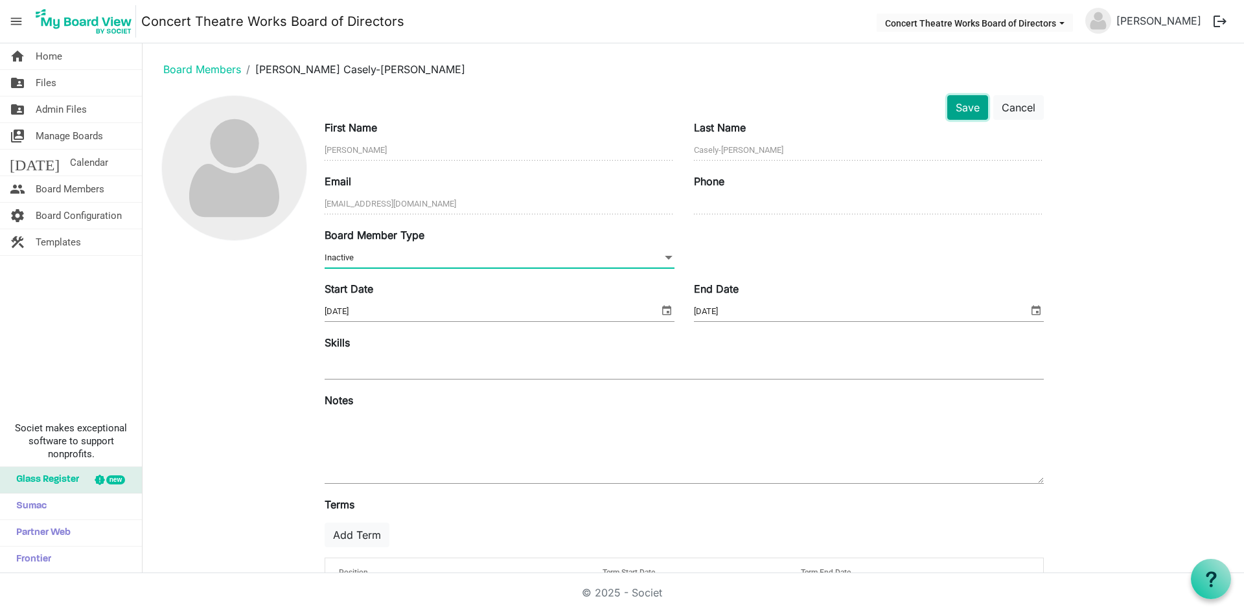
click at [965, 106] on button "Save" at bounding box center [968, 107] width 41 height 25
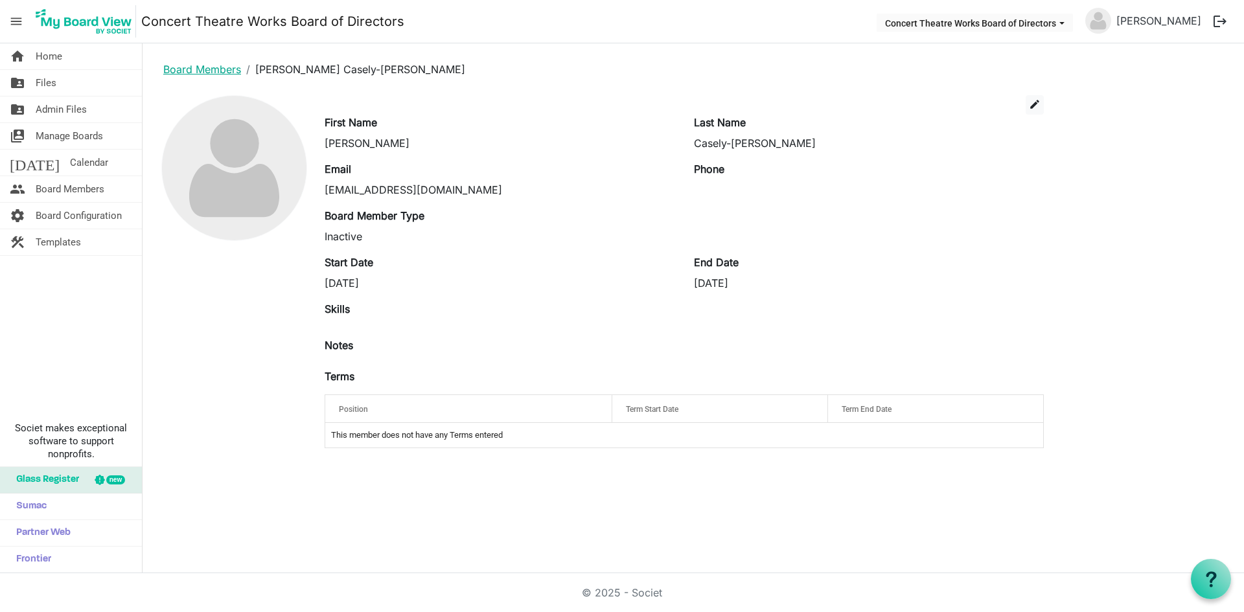
click at [224, 67] on link "Board Members" at bounding box center [202, 69] width 78 height 13
